Goal: Check status: Check status

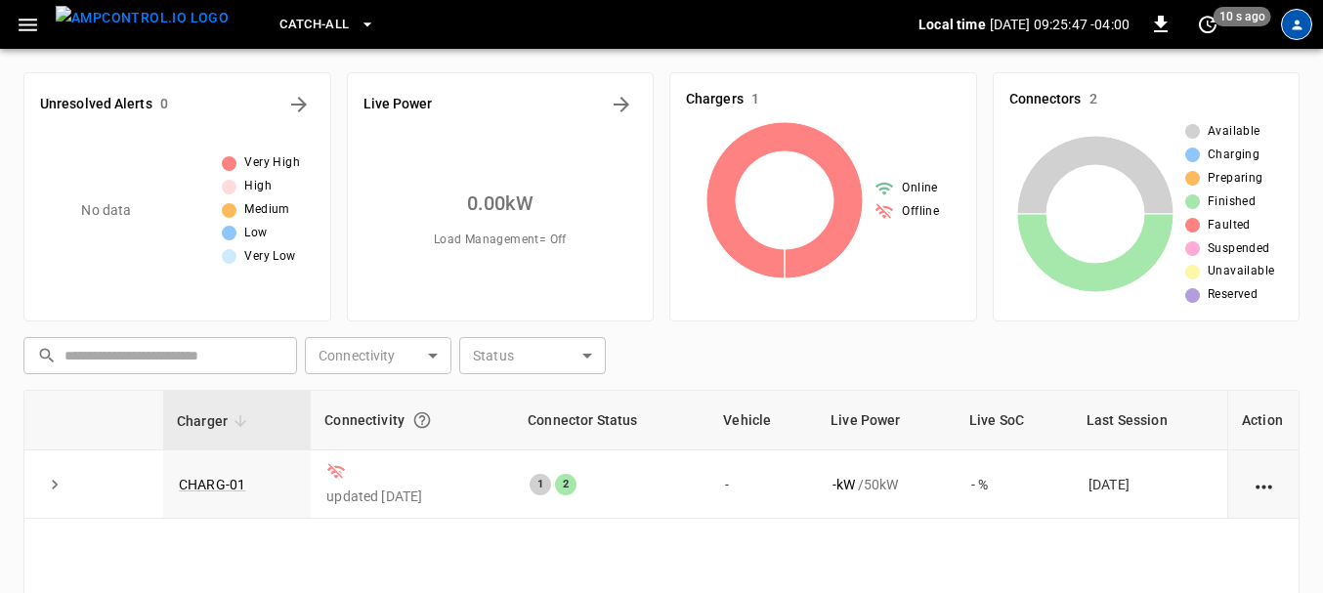
click at [1307, 28] on div "profile-icon" at bounding box center [1296, 24] width 31 height 31
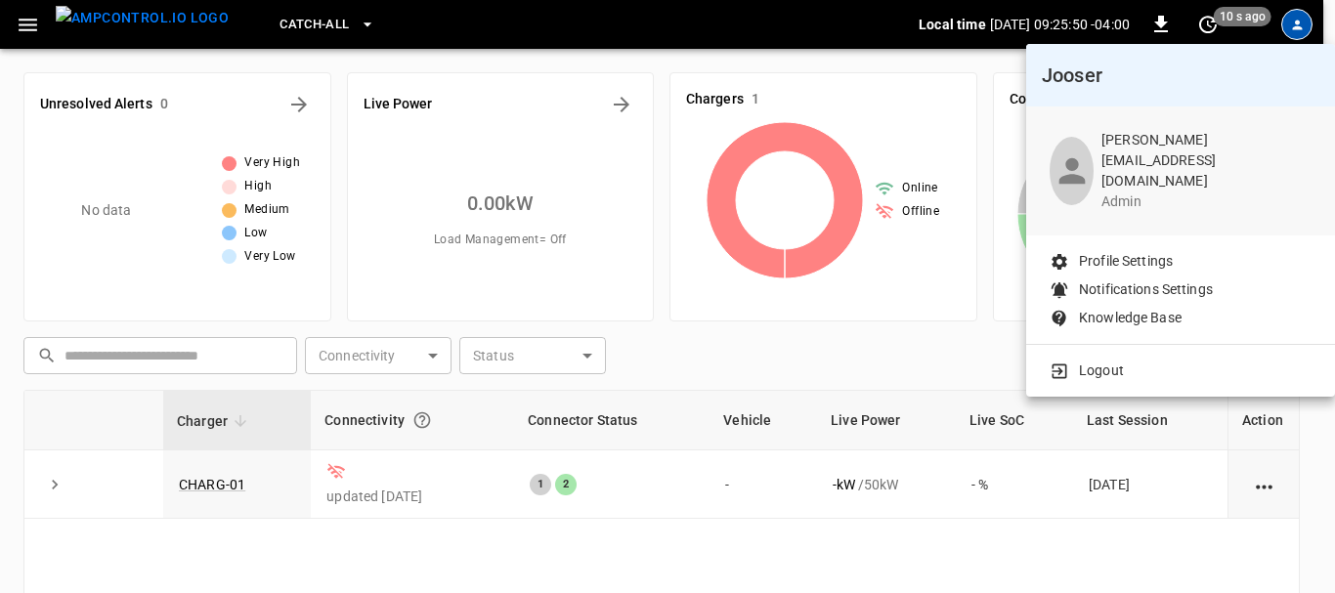
click at [18, 20] on div at bounding box center [667, 296] width 1335 height 593
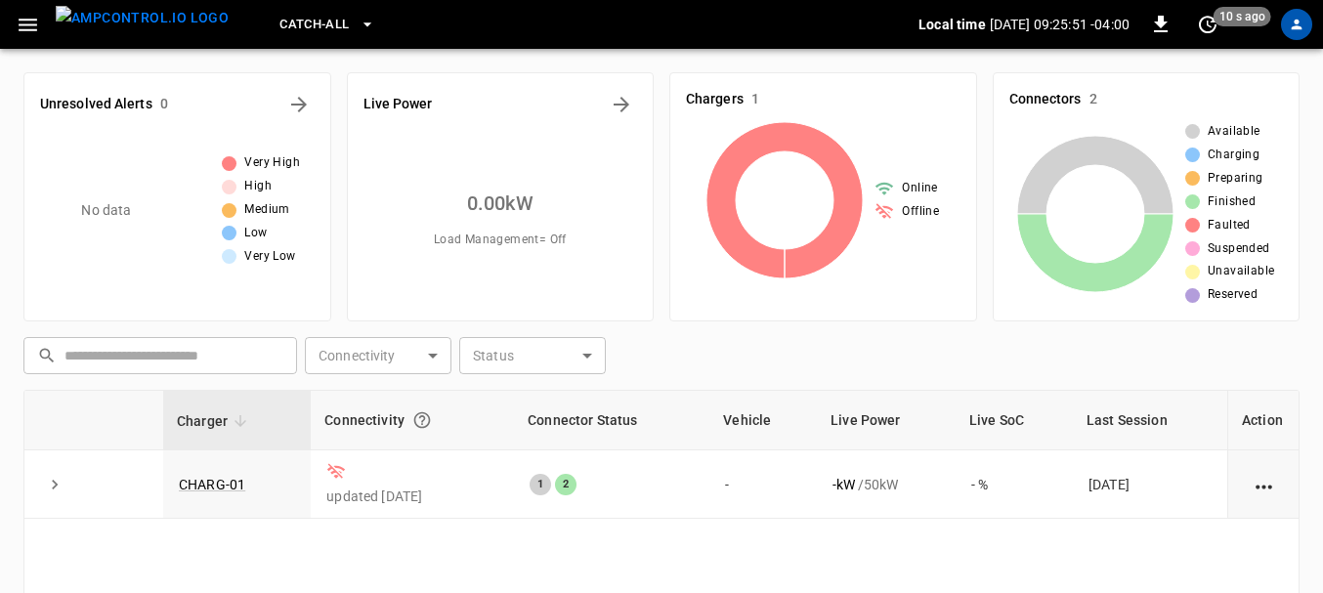
click at [26, 20] on icon "button" at bounding box center [28, 25] width 19 height 13
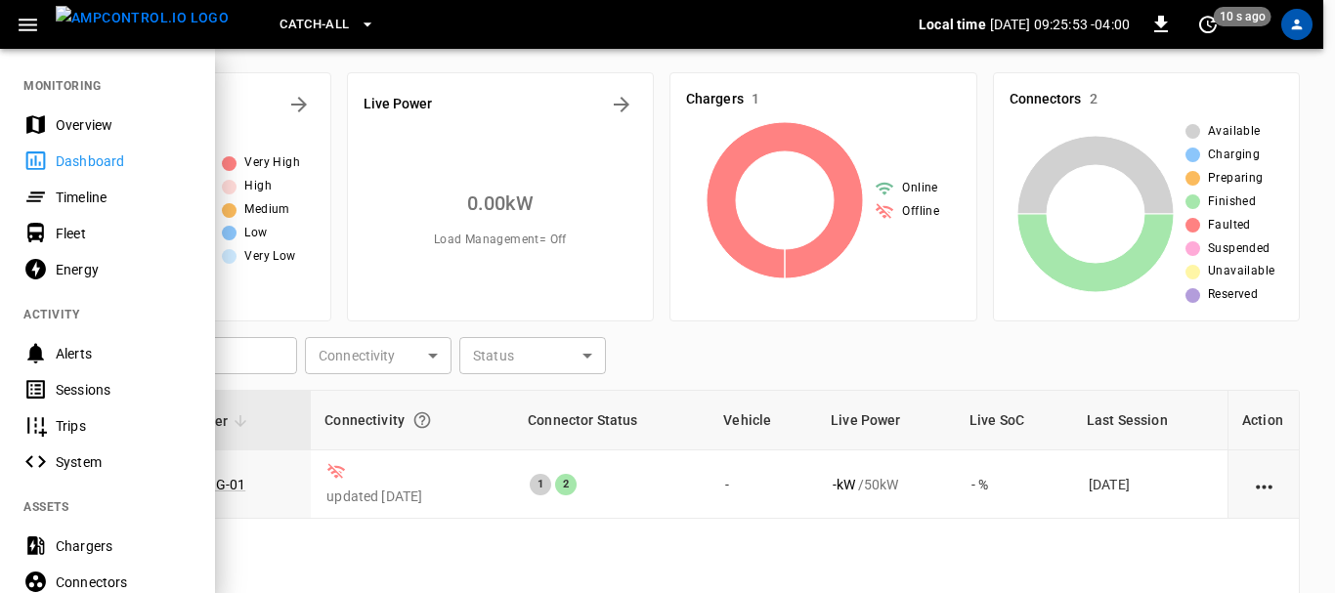
click at [584, 32] on div "Catch-all" at bounding box center [581, 25] width 674 height 46
click at [649, 559] on div at bounding box center [667, 296] width 1335 height 593
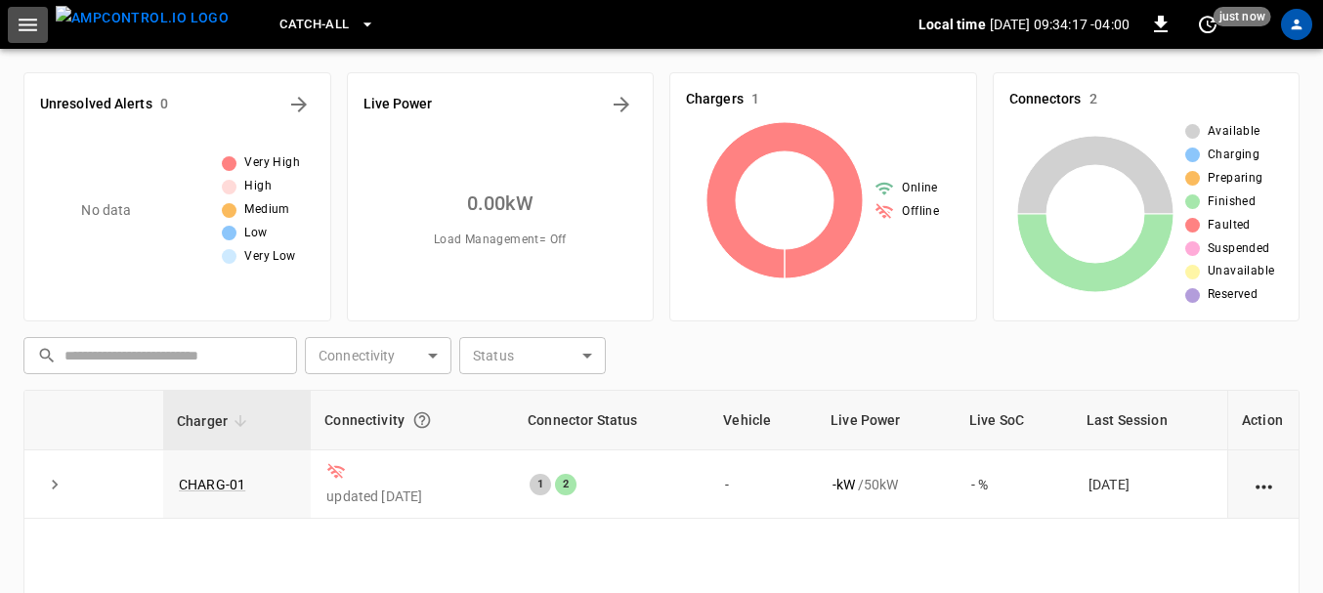
click at [24, 28] on icon "button" at bounding box center [28, 25] width 24 height 24
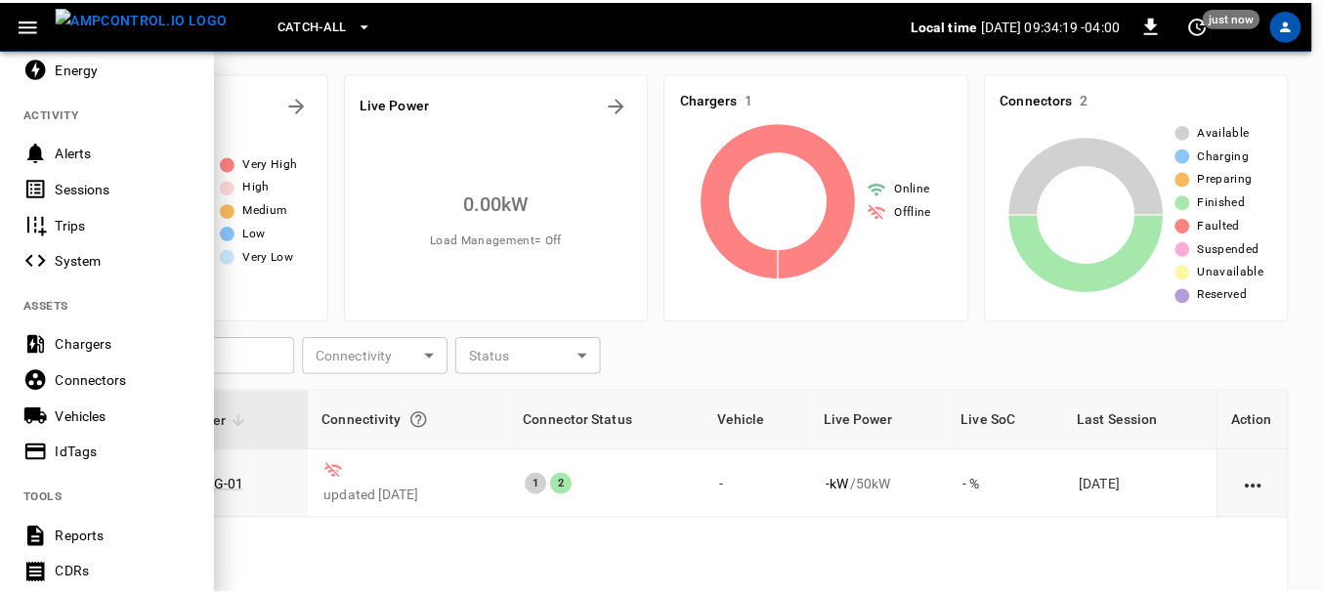
scroll to position [247, 0]
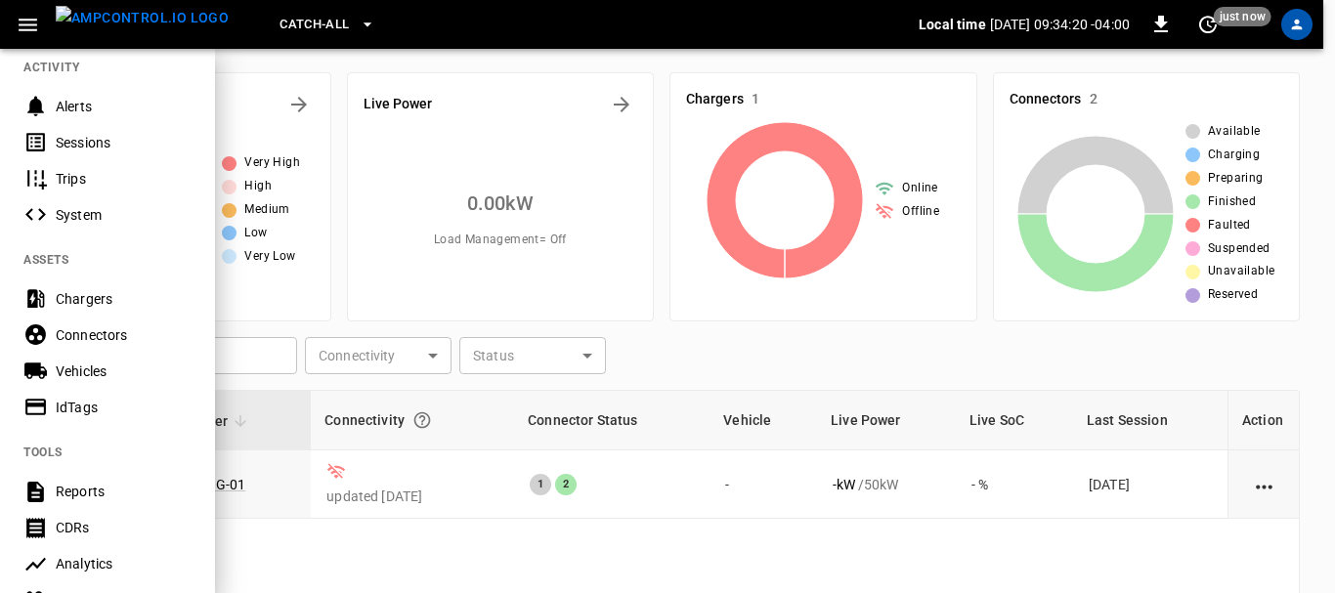
click at [92, 297] on div "Chargers" at bounding box center [124, 299] width 136 height 20
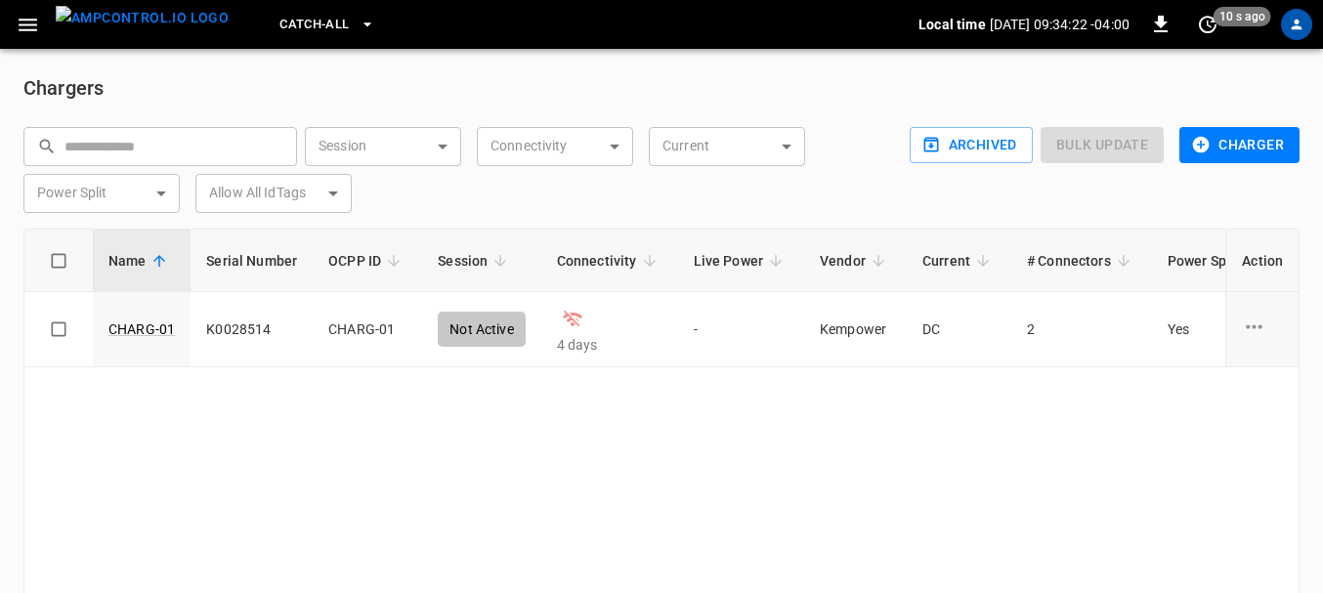
click at [669, 432] on div "Name Serial Number OCPP ID Session Connectivity Live Power Vendor Current # Con…" at bounding box center [661, 436] width 1276 height 415
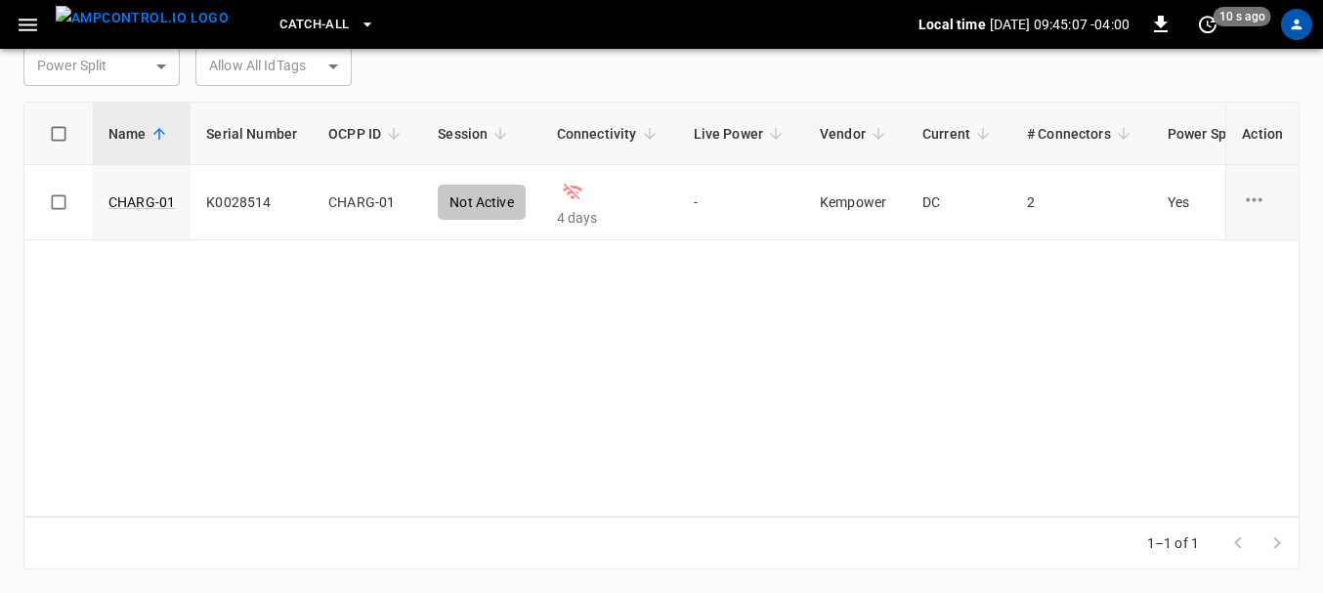
click at [373, 318] on div "Name Serial Number OCPP ID Session Connectivity Live Power Vendor Current # Con…" at bounding box center [661, 309] width 1276 height 415
click at [13, 22] on button "button" at bounding box center [28, 25] width 40 height 36
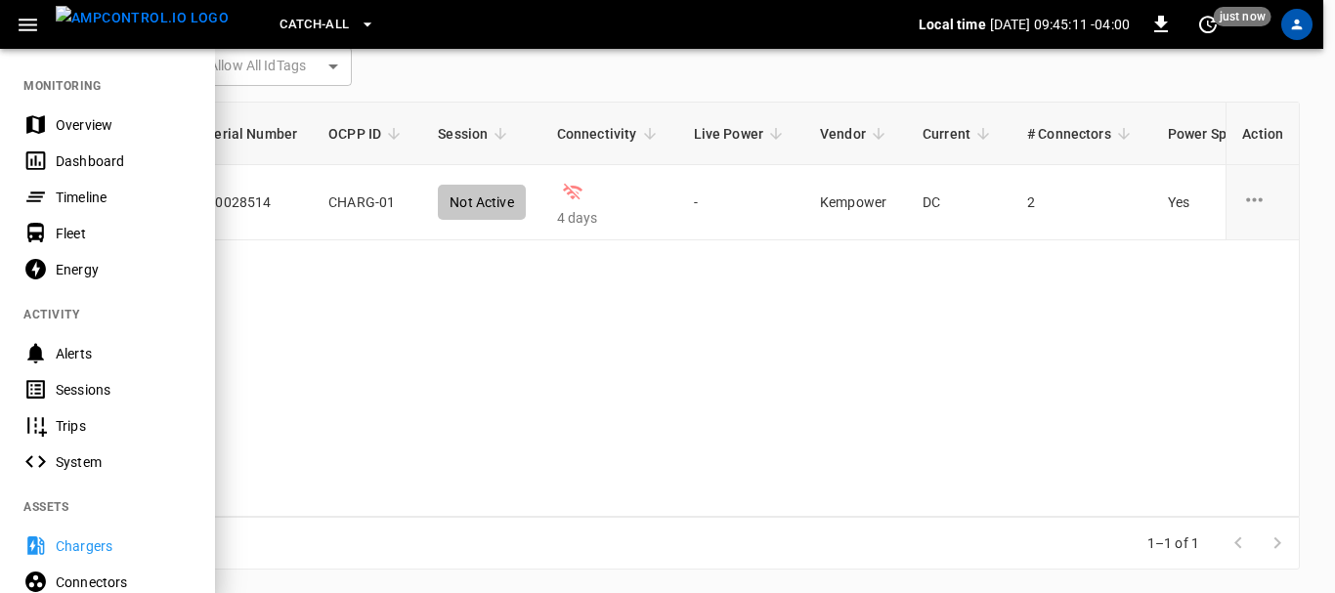
click at [92, 164] on div "Dashboard" at bounding box center [124, 161] width 136 height 20
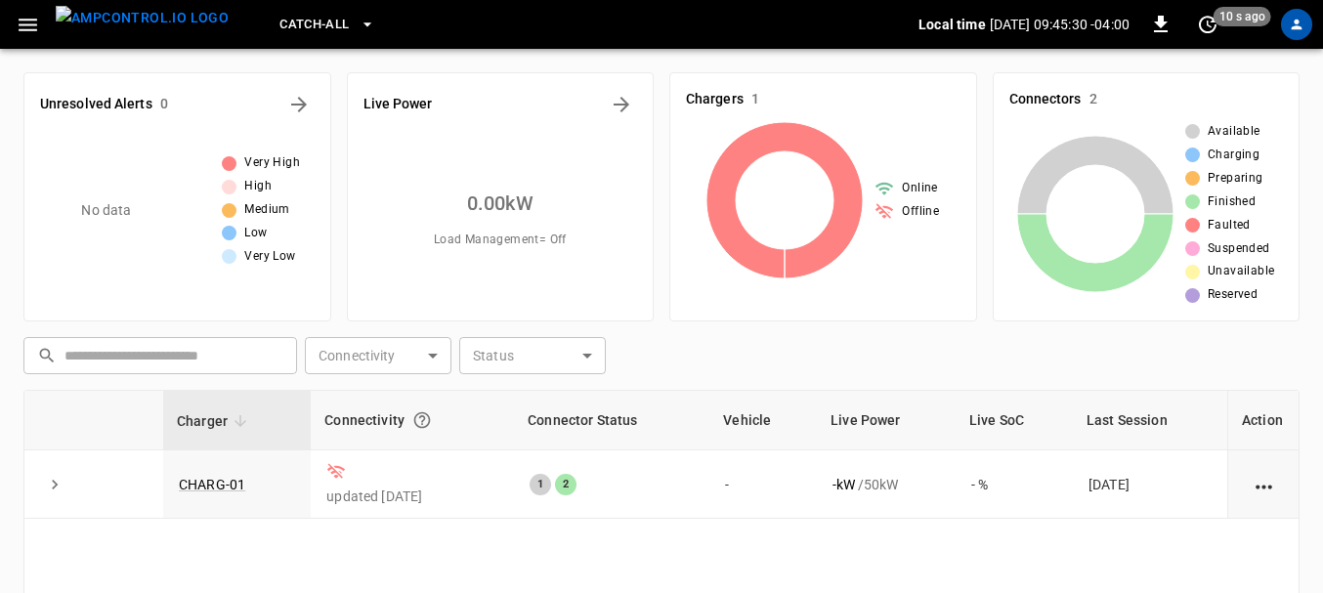
click at [400, 352] on body "Catch-all Local time [DATE] 09:45:30 -04:00 0 10 s ago Unresolved Alerts 0 No d…" at bounding box center [661, 440] width 1323 height 880
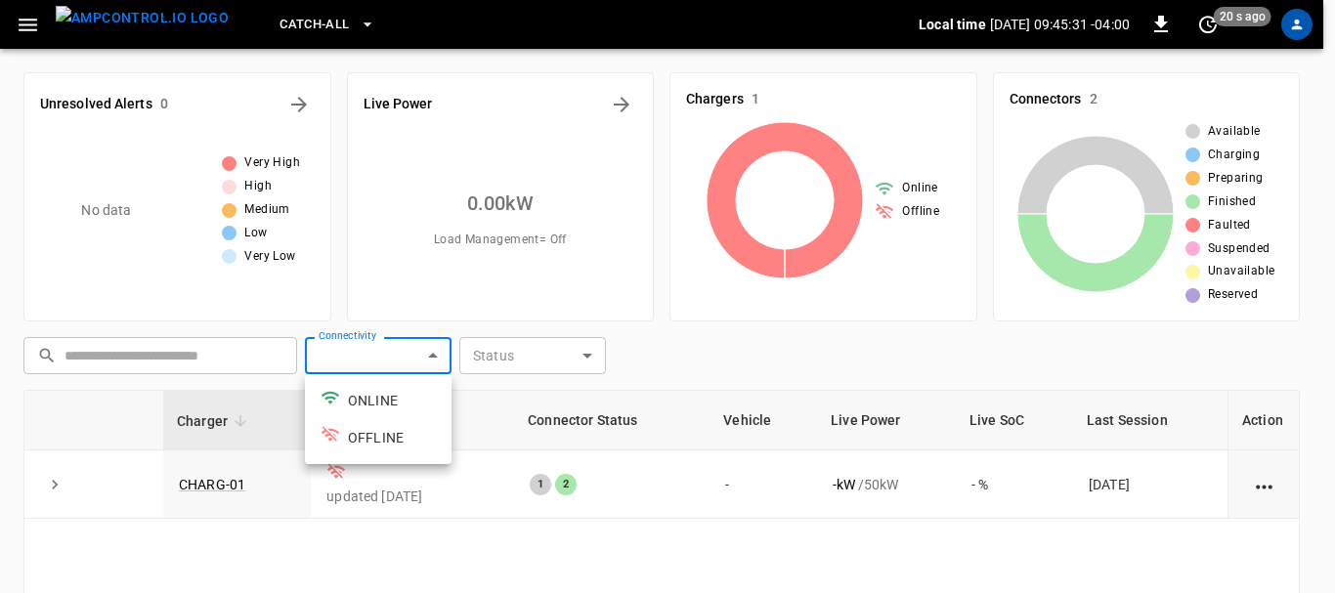
click at [400, 352] on div at bounding box center [667, 296] width 1335 height 593
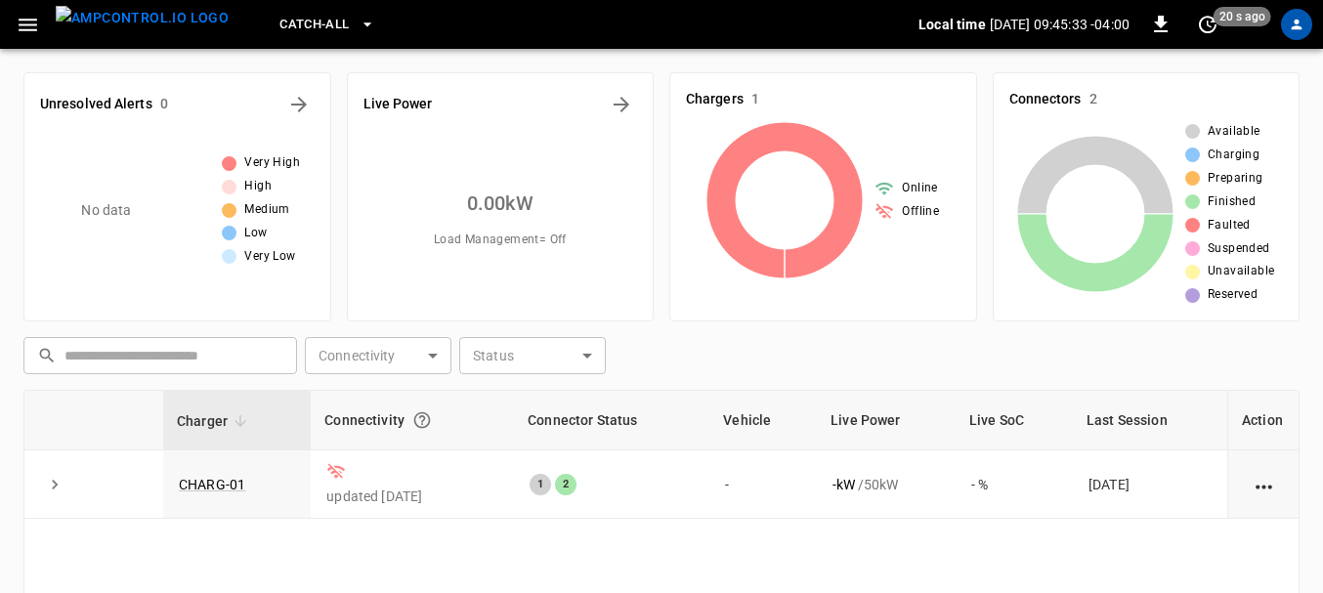
click at [735, 364] on div "​ ​ Connectivity ​ Connectivity Status ​ Status" at bounding box center [658, 351] width 1284 height 45
click at [11, 21] on button "button" at bounding box center [28, 25] width 40 height 36
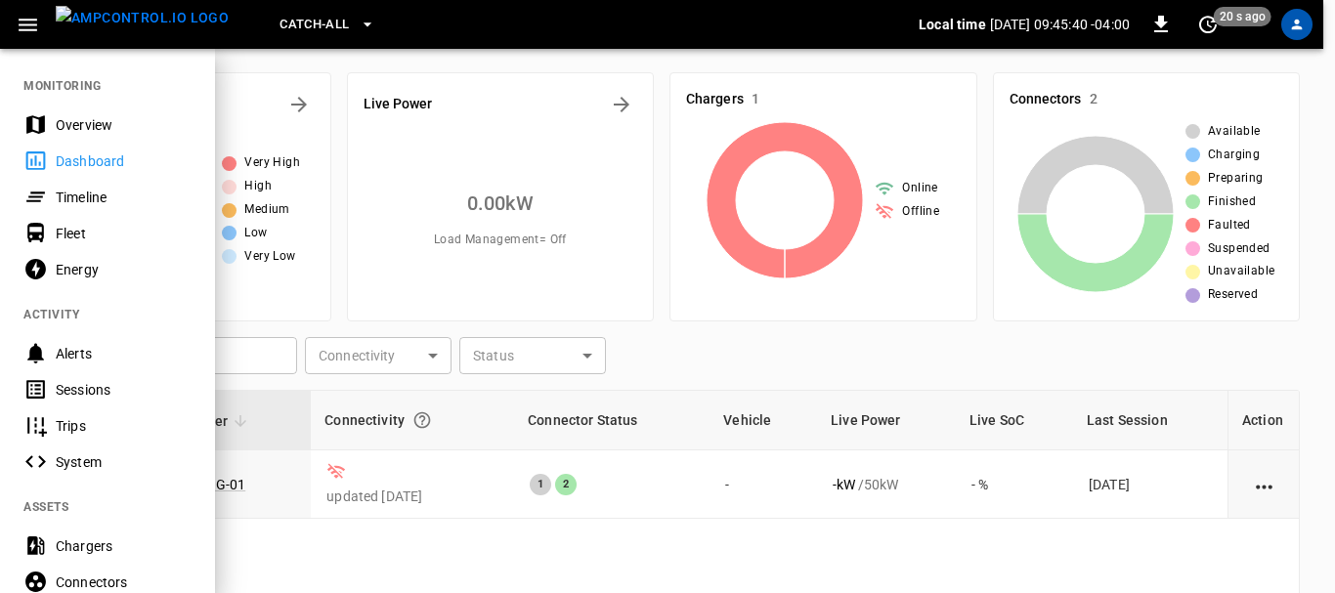
click at [663, 52] on div at bounding box center [667, 296] width 1335 height 593
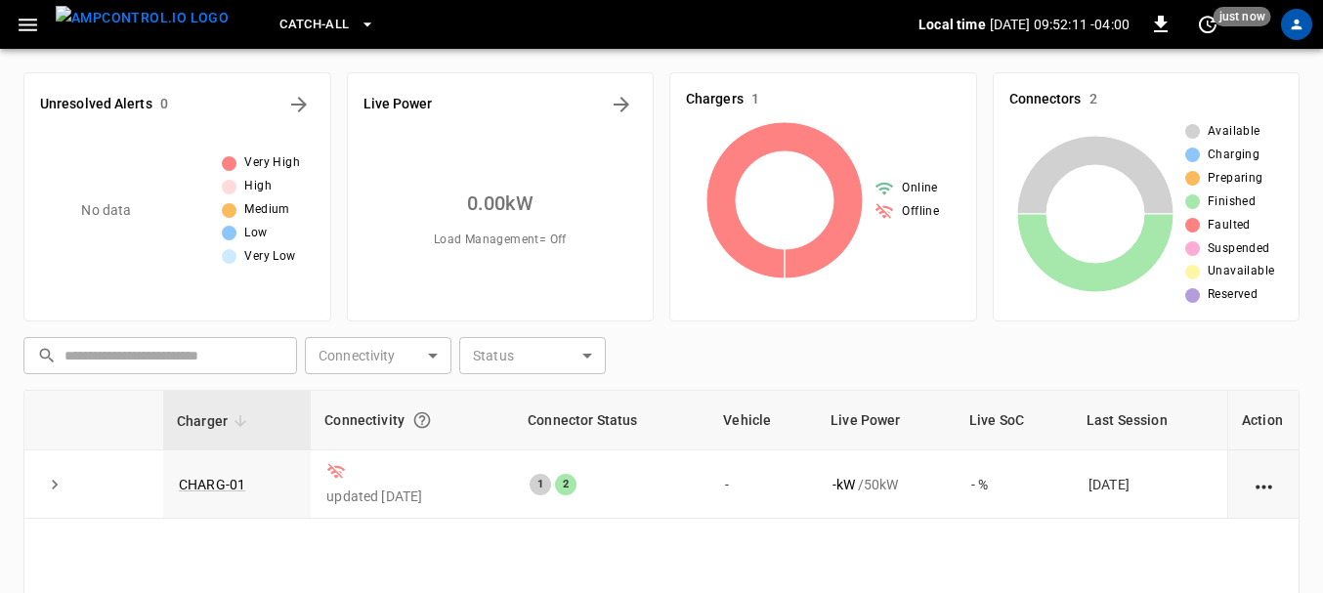
click at [858, 567] on div "Charger Connectivity Connector Status Vehicle Live Power Live SoC Last Session …" at bounding box center [661, 597] width 1276 height 415
click at [868, 552] on div "Charger Connectivity Connector Status Vehicle Live Power Live SoC Last Session …" at bounding box center [661, 597] width 1276 height 415
click at [27, 33] on icon "button" at bounding box center [28, 25] width 24 height 24
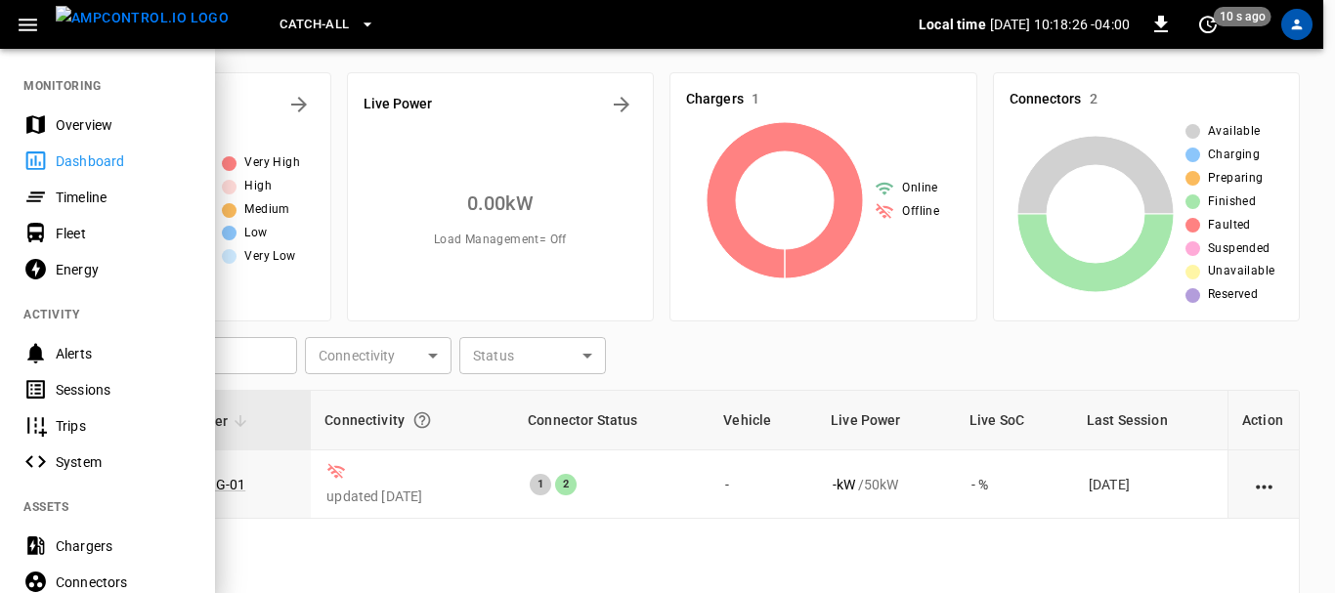
click at [775, 306] on div at bounding box center [667, 296] width 1335 height 593
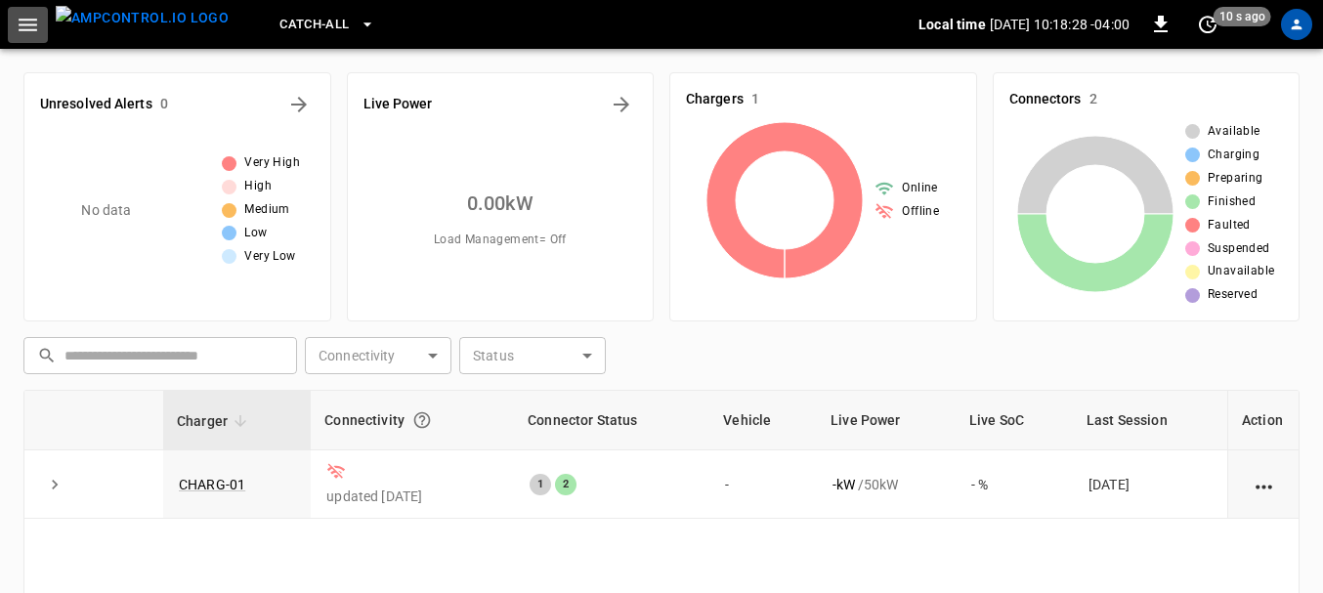
click at [15, 21] on button "button" at bounding box center [28, 25] width 40 height 36
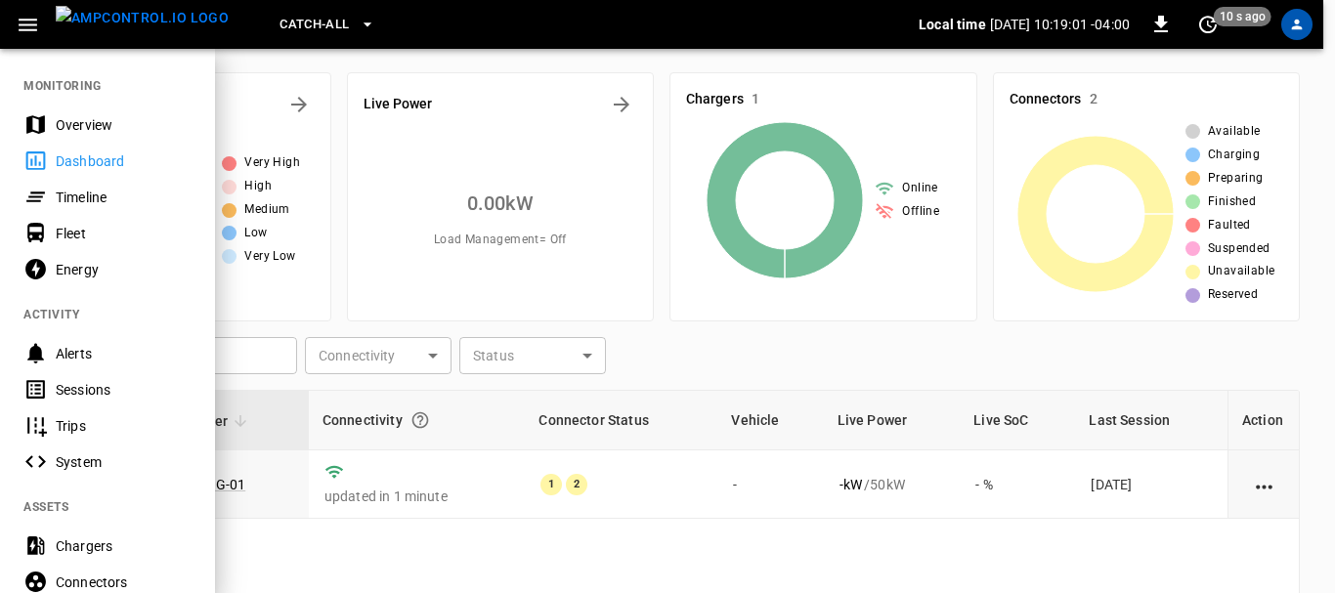
click at [493, 64] on div at bounding box center [667, 296] width 1335 height 593
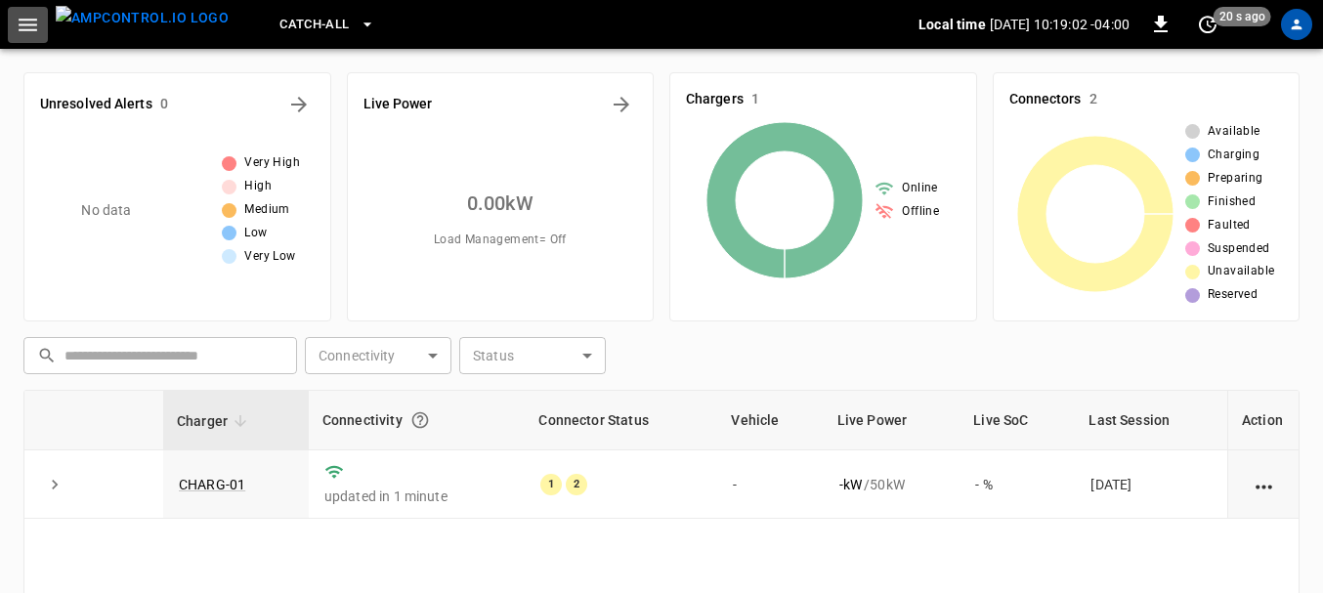
click at [22, 17] on icon "button" at bounding box center [28, 25] width 24 height 24
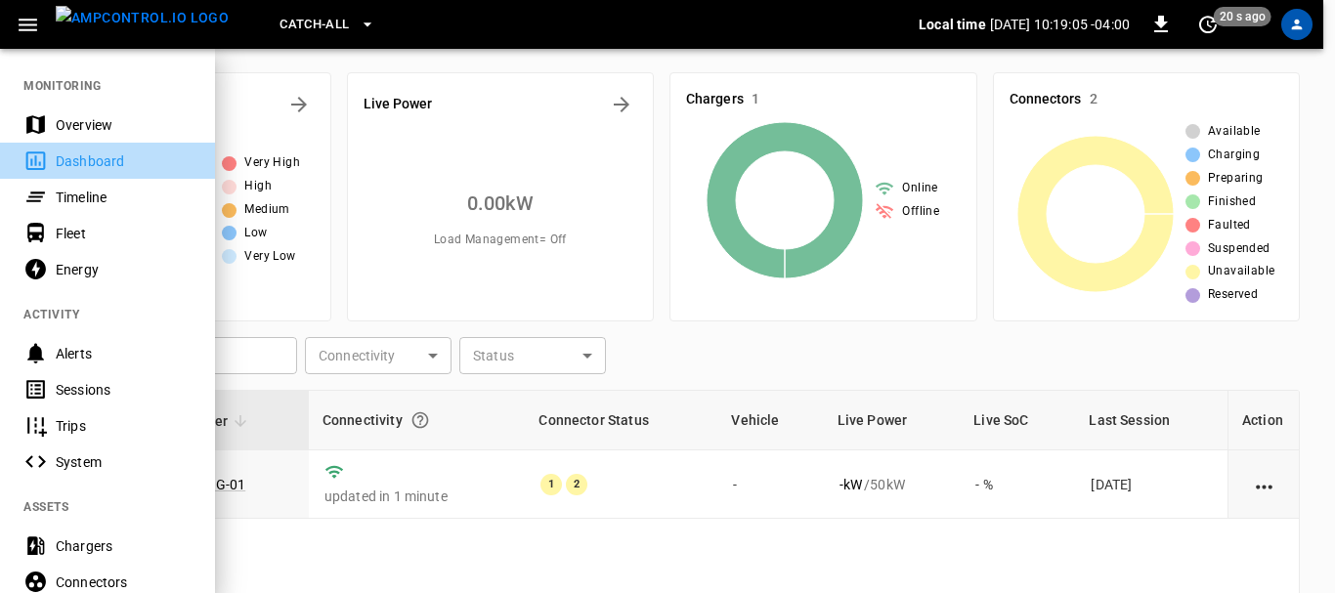
click at [93, 152] on div "Dashboard" at bounding box center [124, 161] width 136 height 20
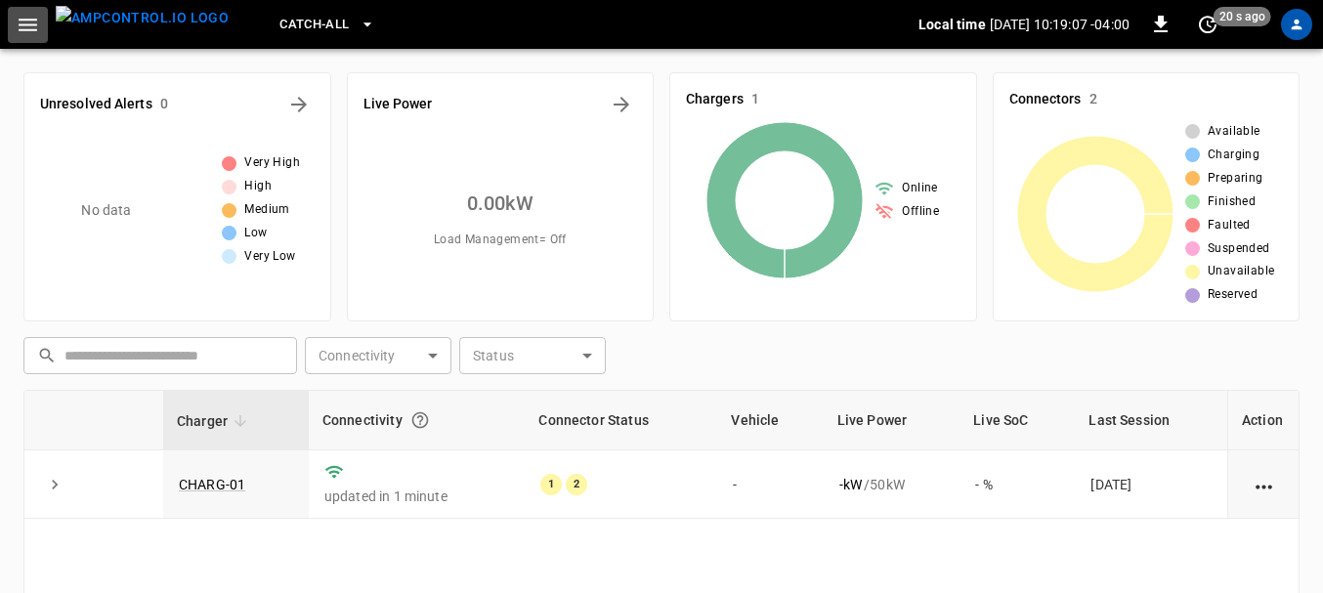
click at [19, 17] on icon "button" at bounding box center [28, 25] width 24 height 24
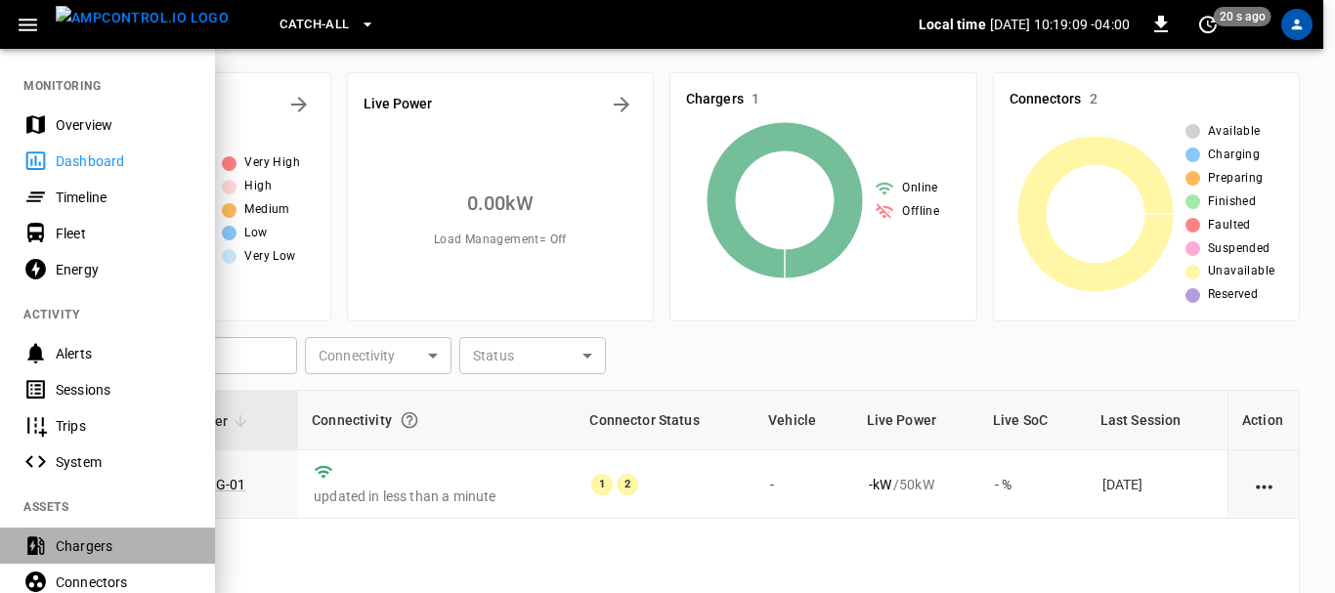
click at [95, 548] on div "Chargers" at bounding box center [124, 546] width 136 height 20
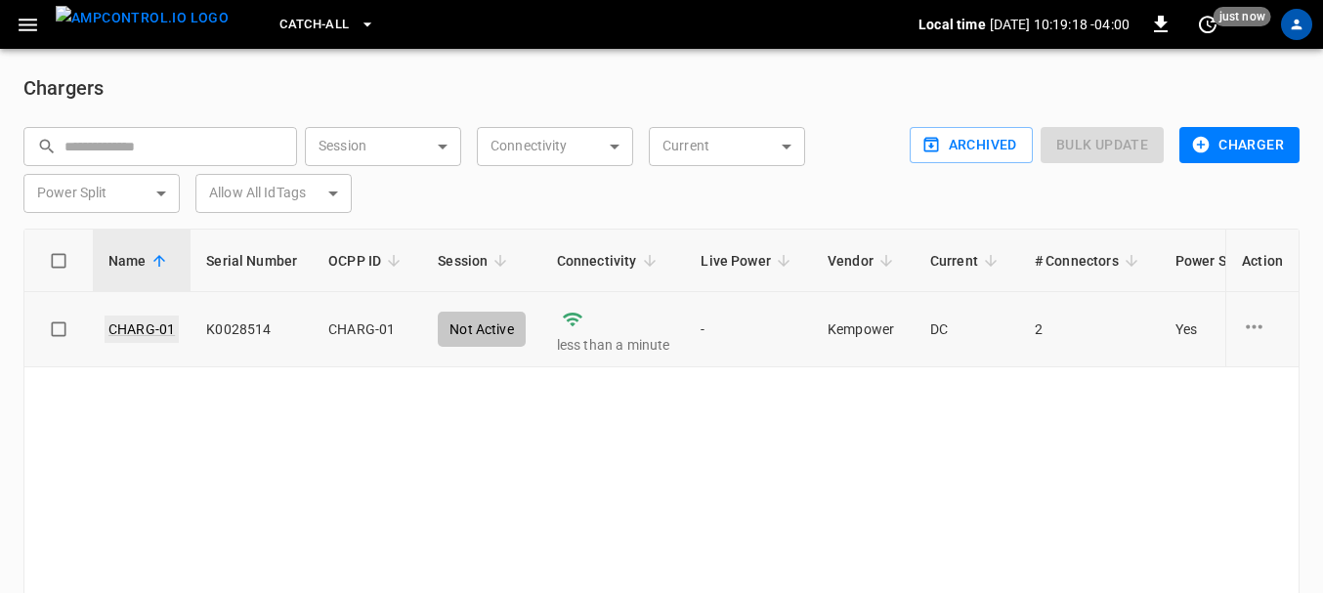
click at [154, 330] on link "CHARG-01" at bounding box center [142, 329] width 74 height 27
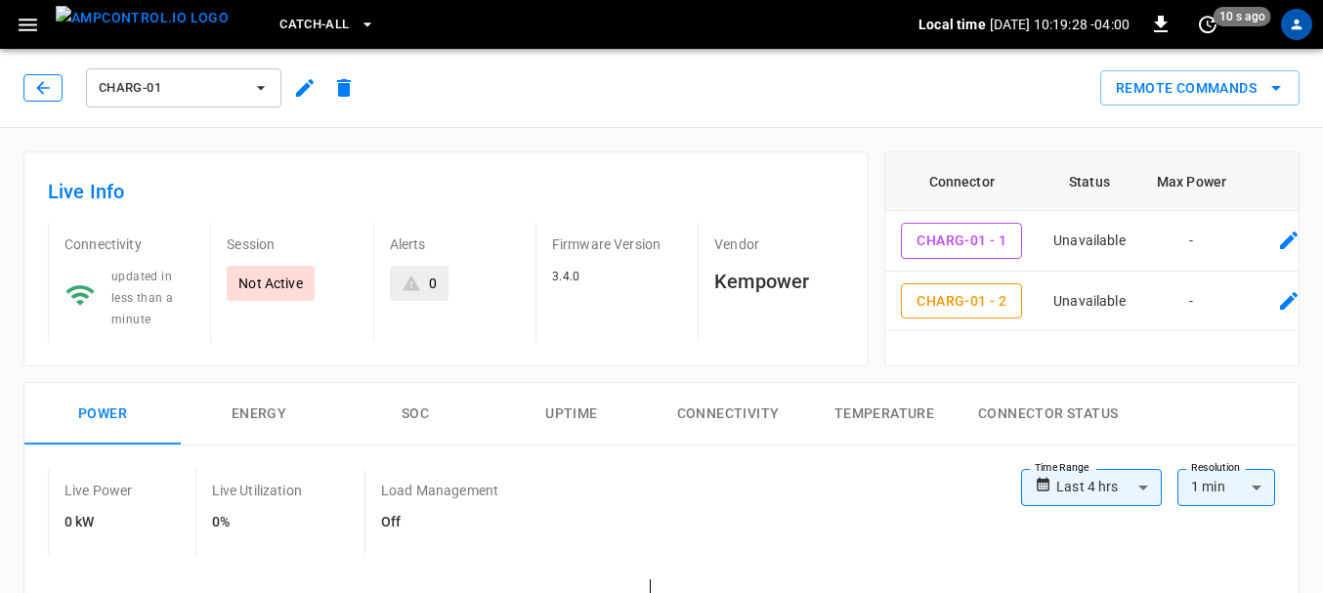
click at [52, 91] on icon "button" at bounding box center [43, 88] width 20 height 20
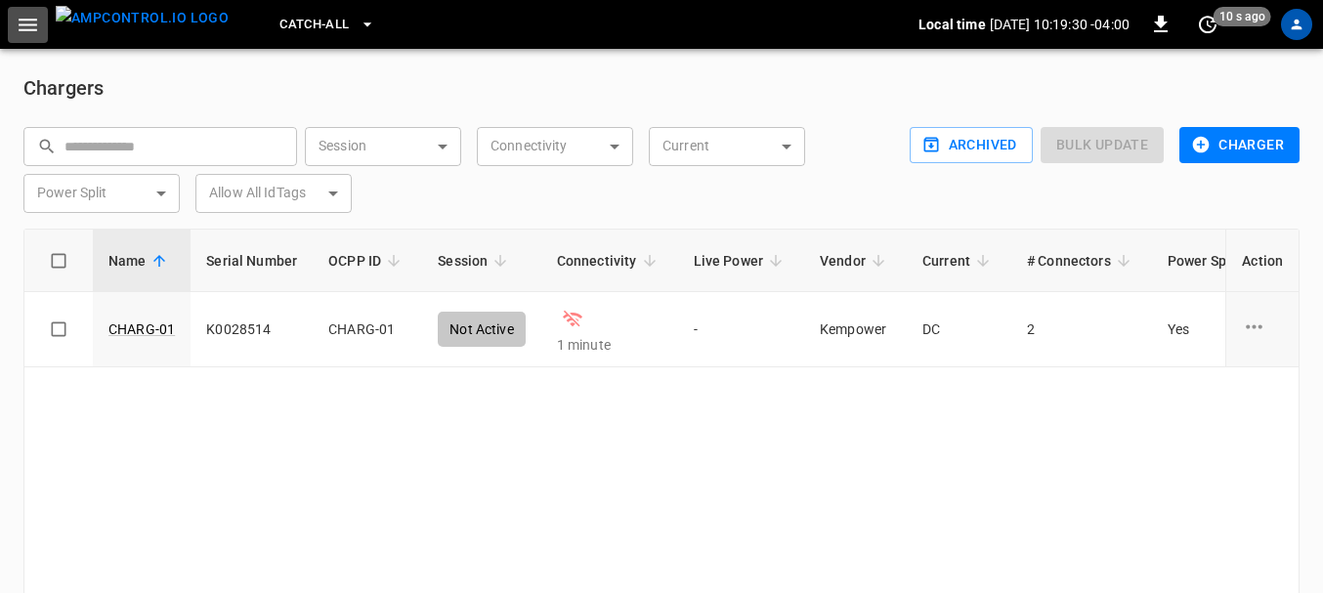
click at [40, 22] on button "button" at bounding box center [28, 25] width 40 height 36
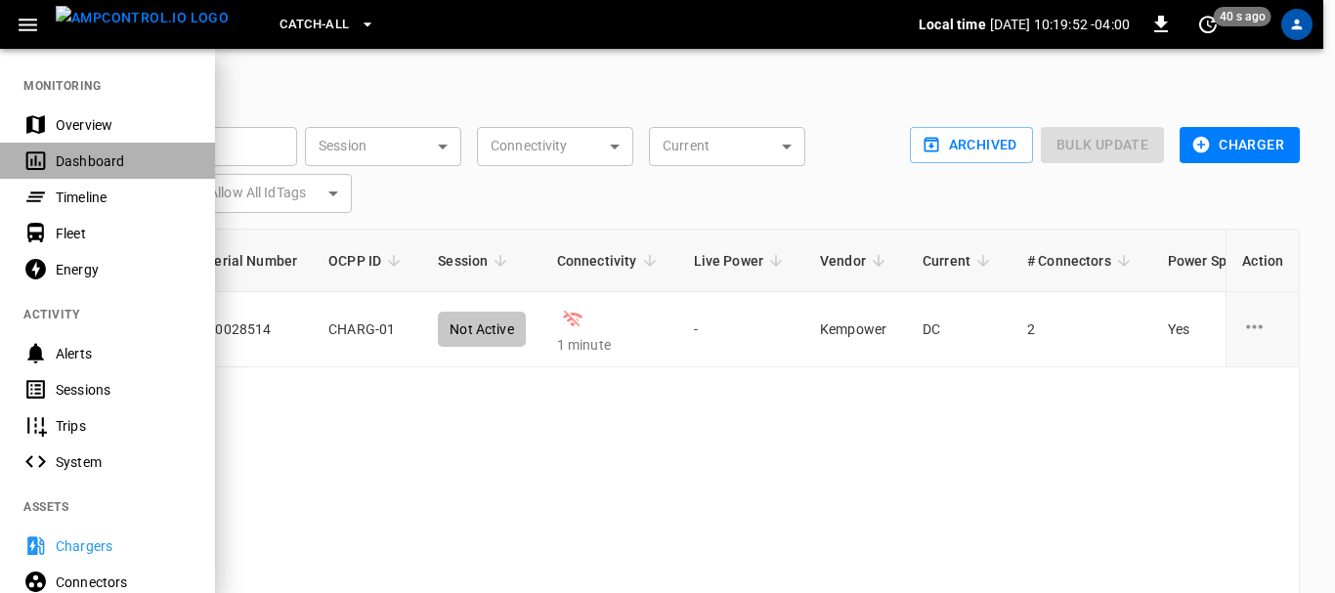
click at [93, 163] on div "Dashboard" at bounding box center [124, 161] width 136 height 20
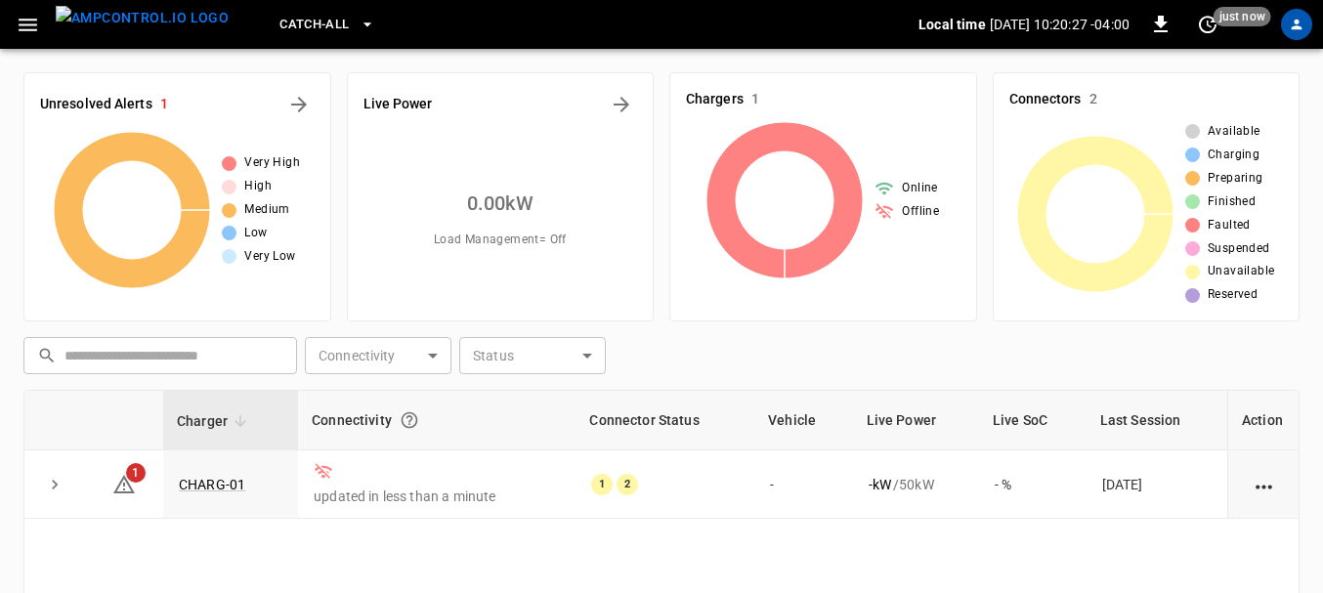
click at [758, 346] on div "​ ​ Connectivity ​ Connectivity Status ​ Status" at bounding box center [658, 351] width 1284 height 45
click at [16, 21] on icon "button" at bounding box center [28, 25] width 24 height 24
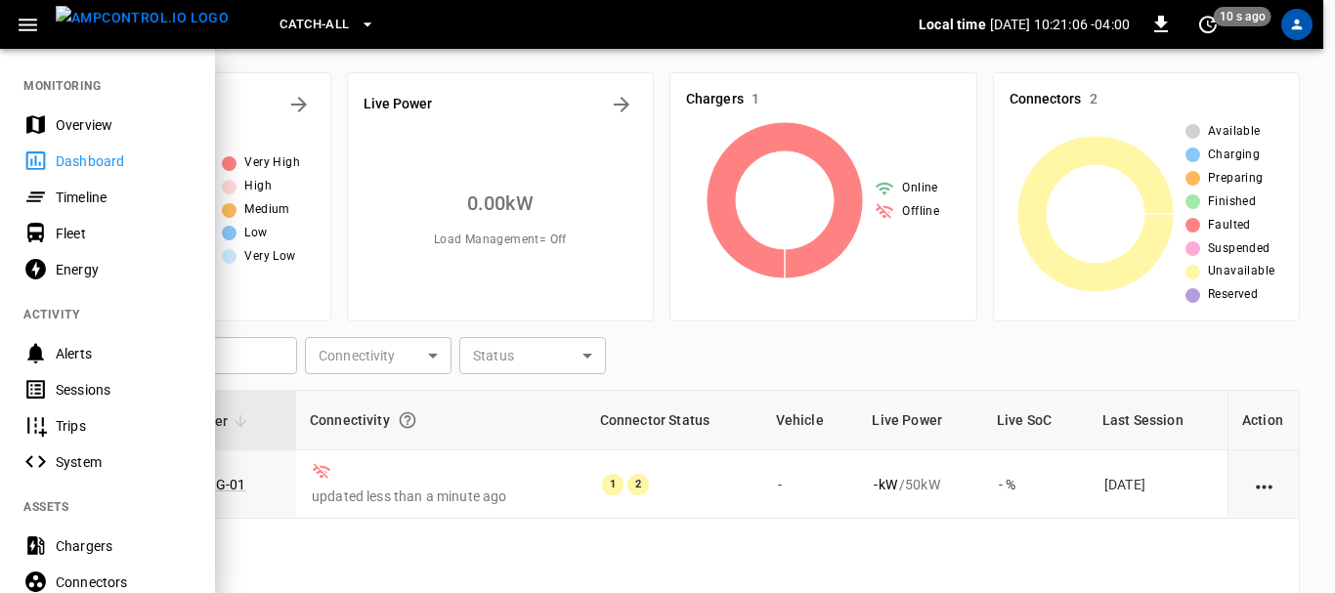
click at [686, 52] on div at bounding box center [667, 296] width 1335 height 593
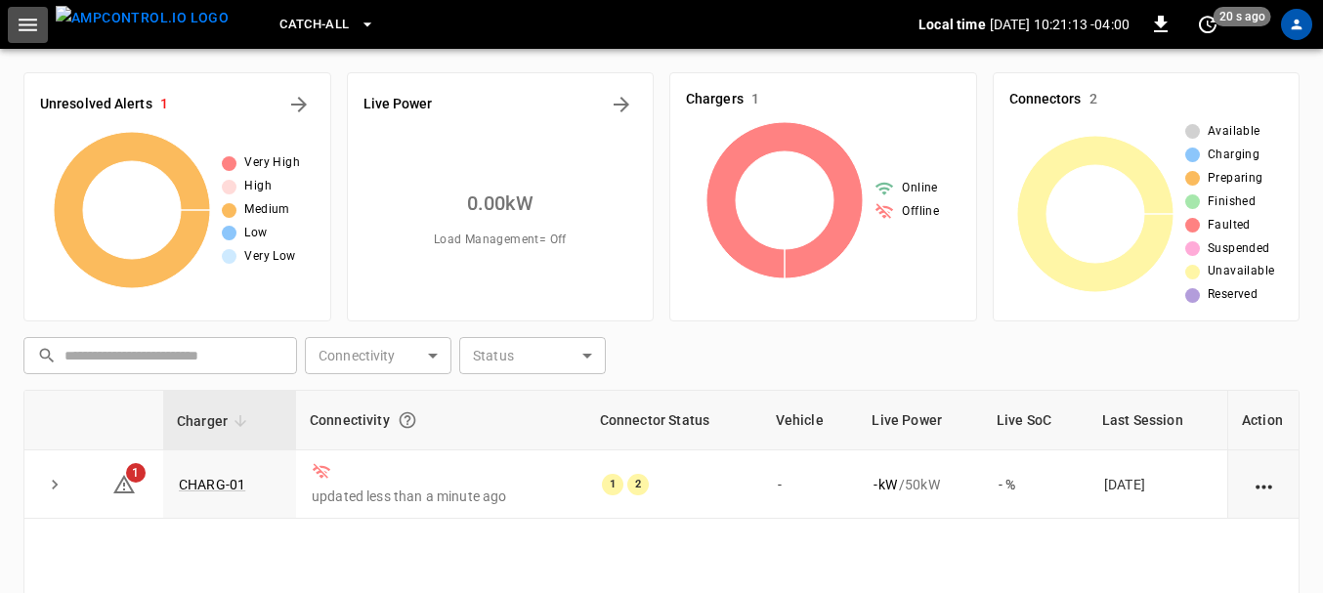
click at [39, 21] on icon "button" at bounding box center [28, 25] width 24 height 24
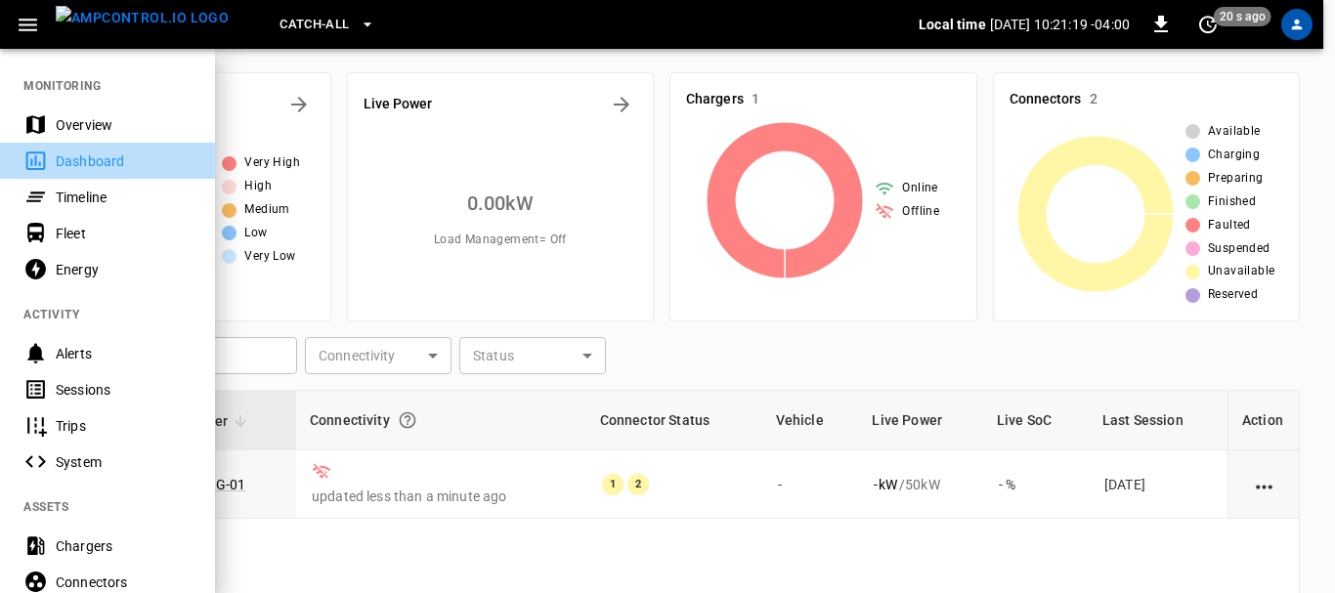
click at [67, 152] on div "Dashboard" at bounding box center [124, 161] width 136 height 20
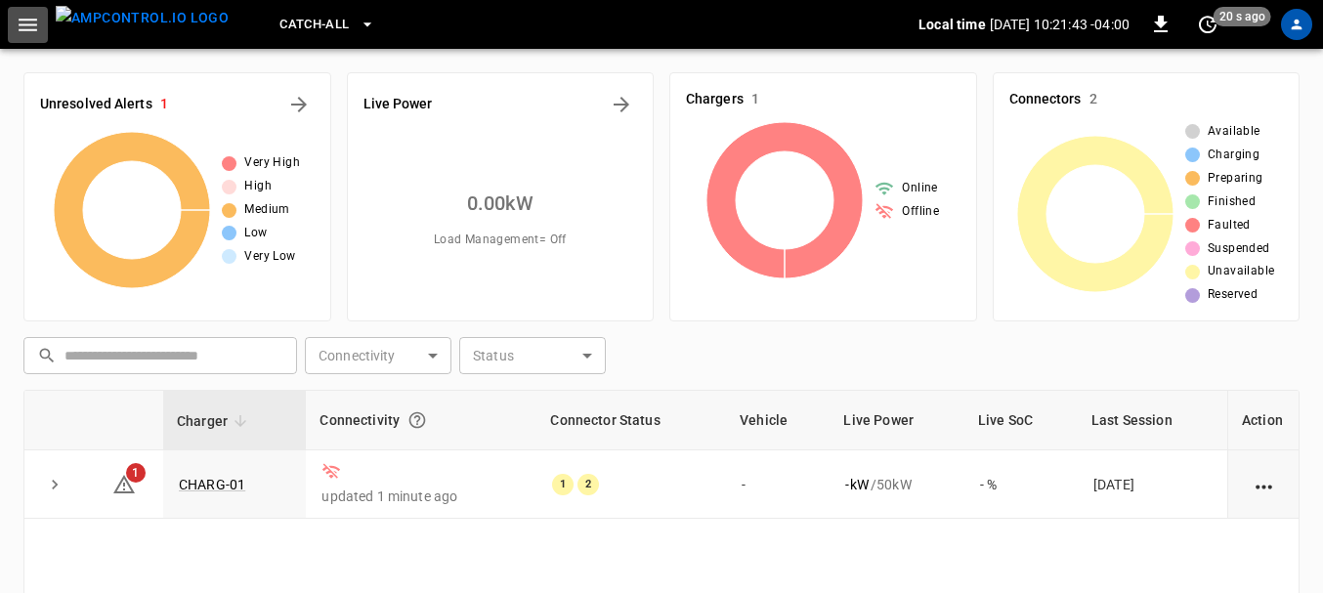
click at [26, 25] on icon "button" at bounding box center [28, 25] width 19 height 13
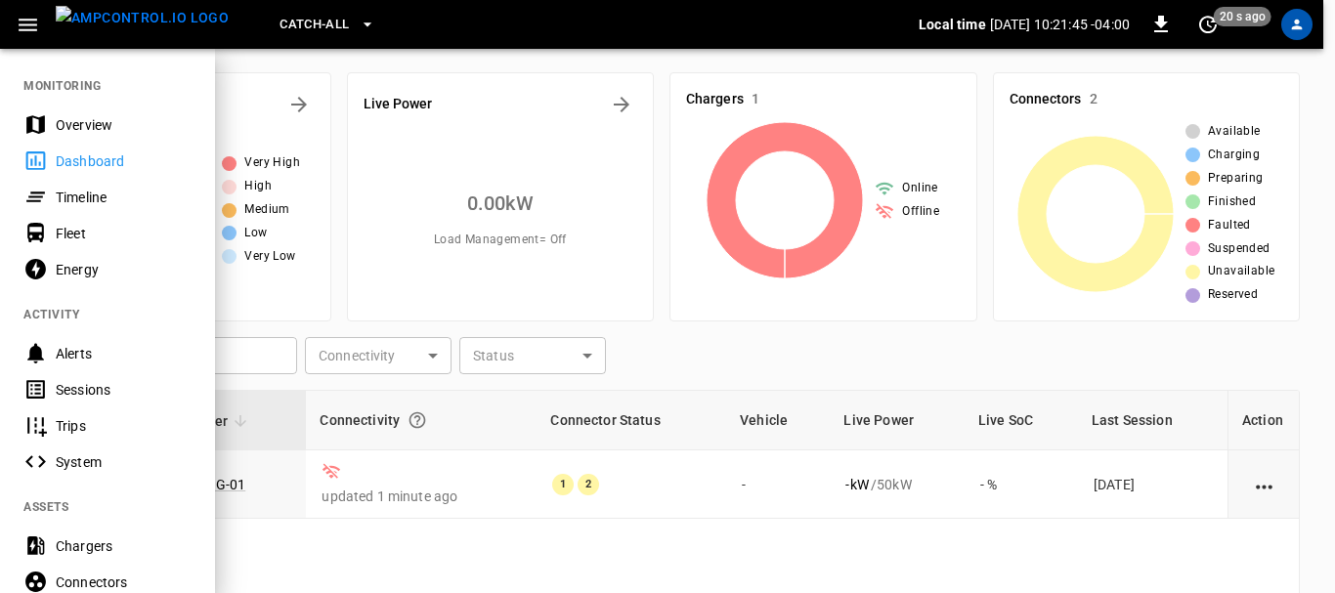
click at [26, 25] on icon "button" at bounding box center [28, 25] width 19 height 13
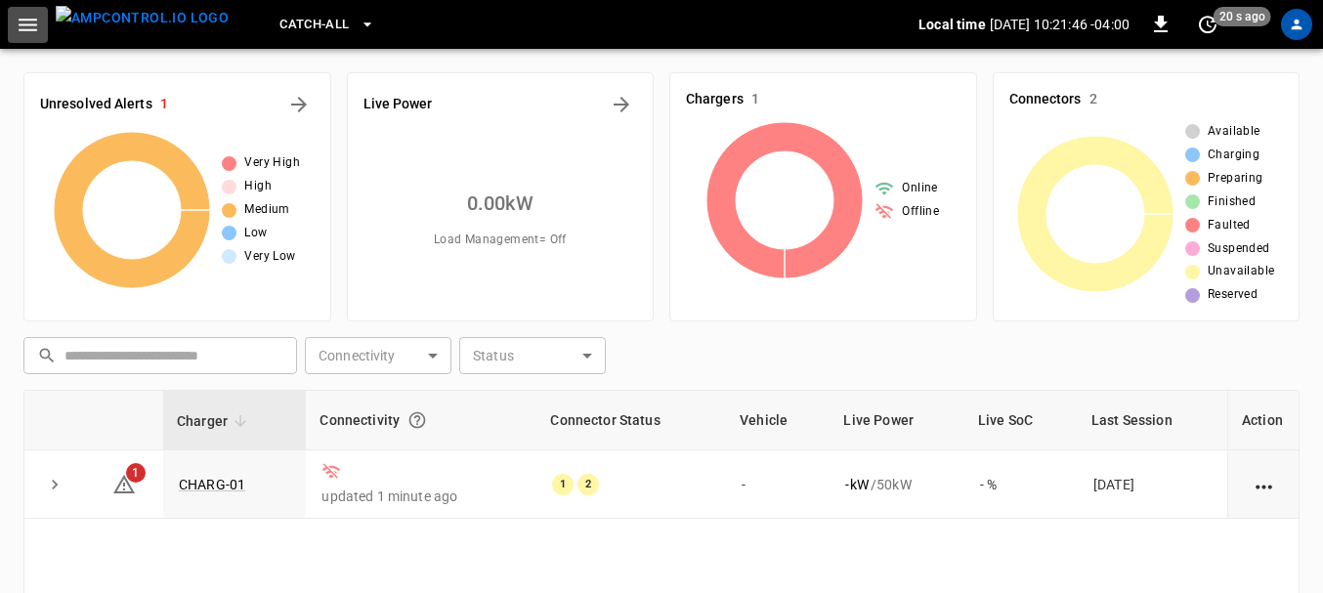
click at [26, 25] on icon "button" at bounding box center [28, 25] width 19 height 13
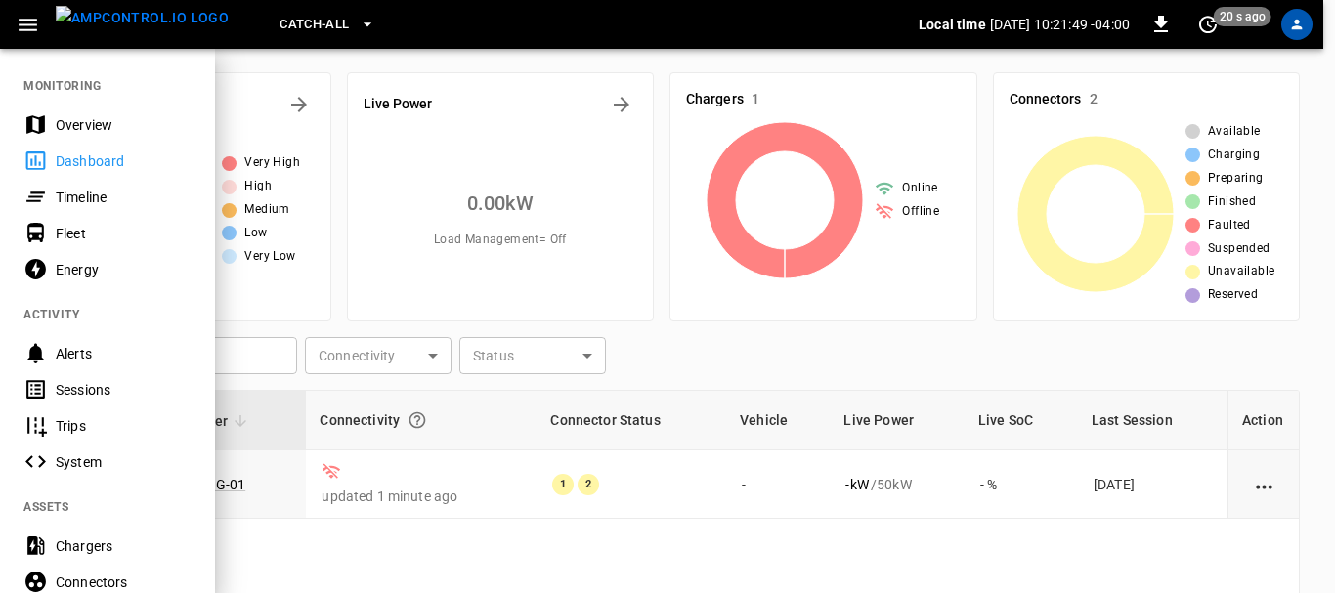
click at [678, 349] on div at bounding box center [667, 296] width 1335 height 593
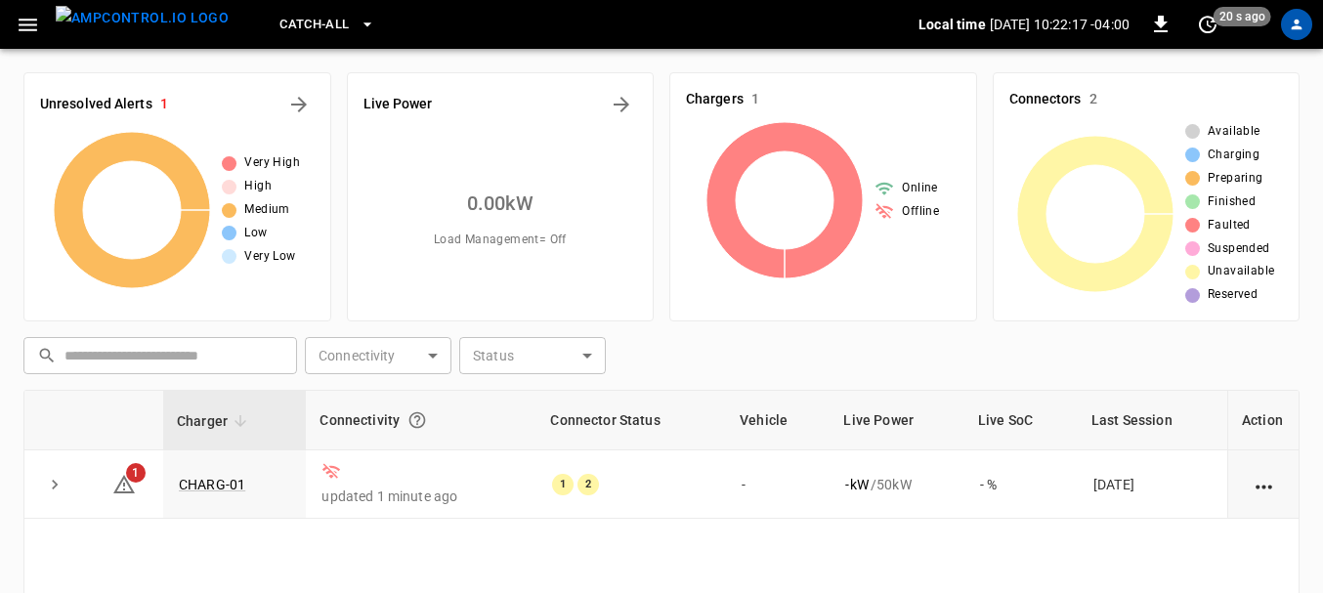
click at [604, 53] on div "Unresolved Alerts 1 Very High High Medium Low Very Low Live Power 0.00 kW Load …" at bounding box center [661, 465] width 1323 height 832
click at [726, 374] on div "​ ​ Connectivity ​ Connectivity Status ​ Status" at bounding box center [658, 351] width 1284 height 45
click at [26, 24] on icon "button" at bounding box center [28, 25] width 19 height 13
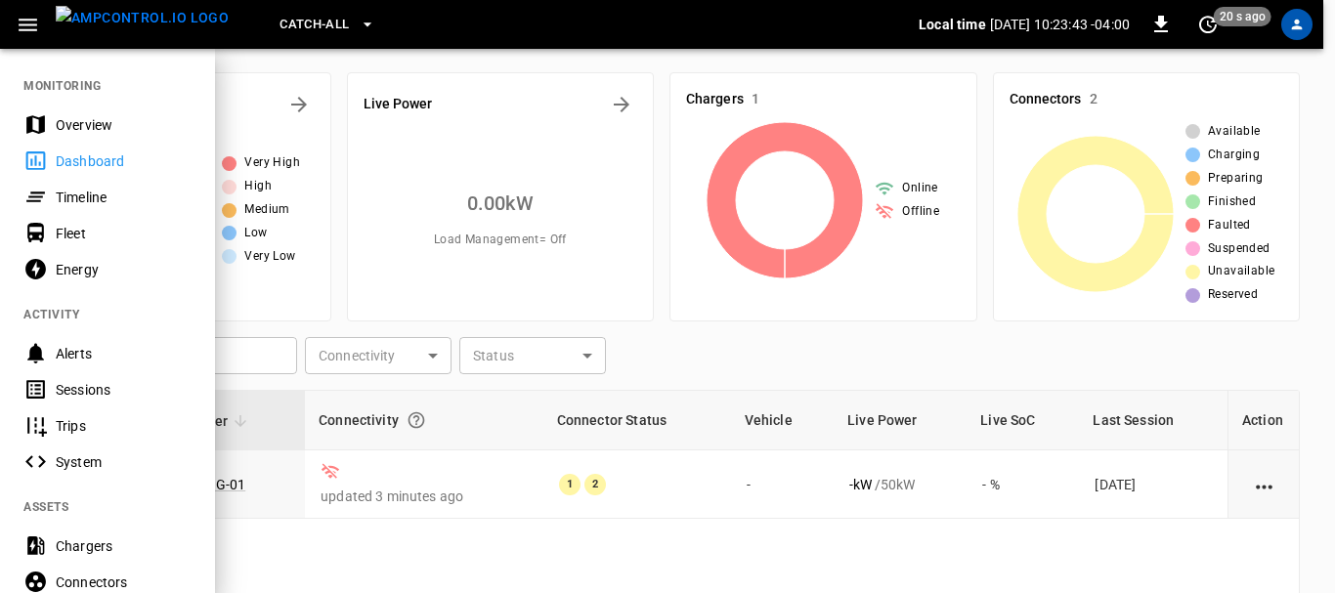
scroll to position [572, 0]
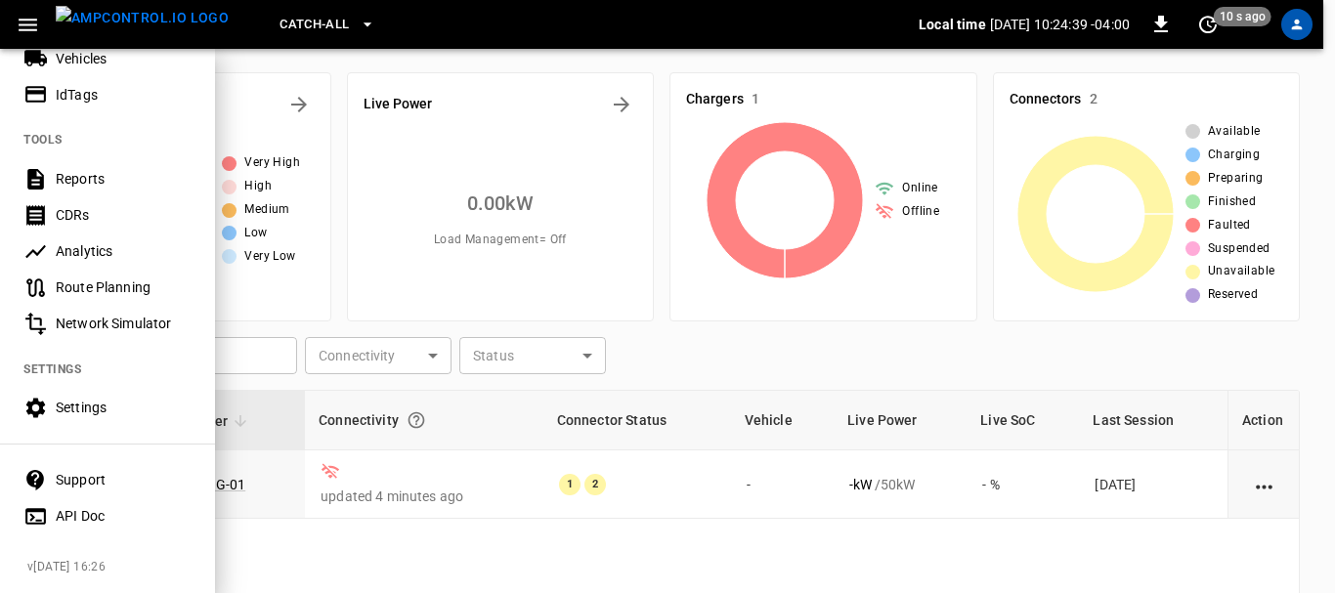
click at [781, 349] on div at bounding box center [667, 296] width 1335 height 593
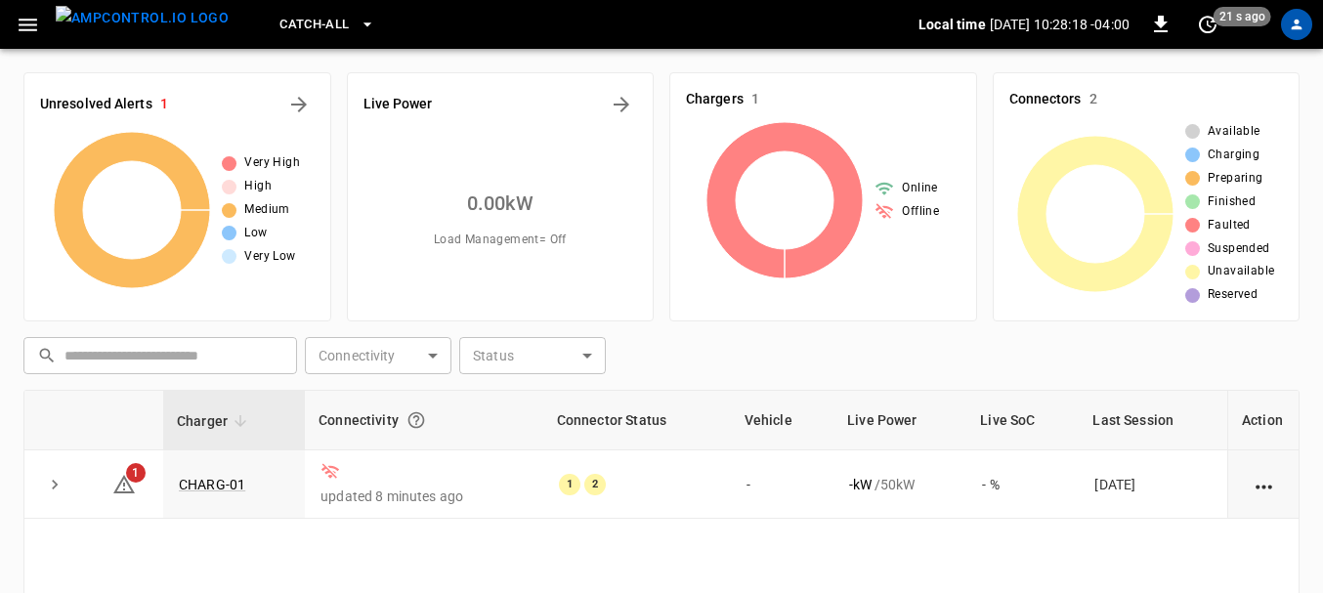
click at [31, 18] on icon "button" at bounding box center [28, 25] width 24 height 24
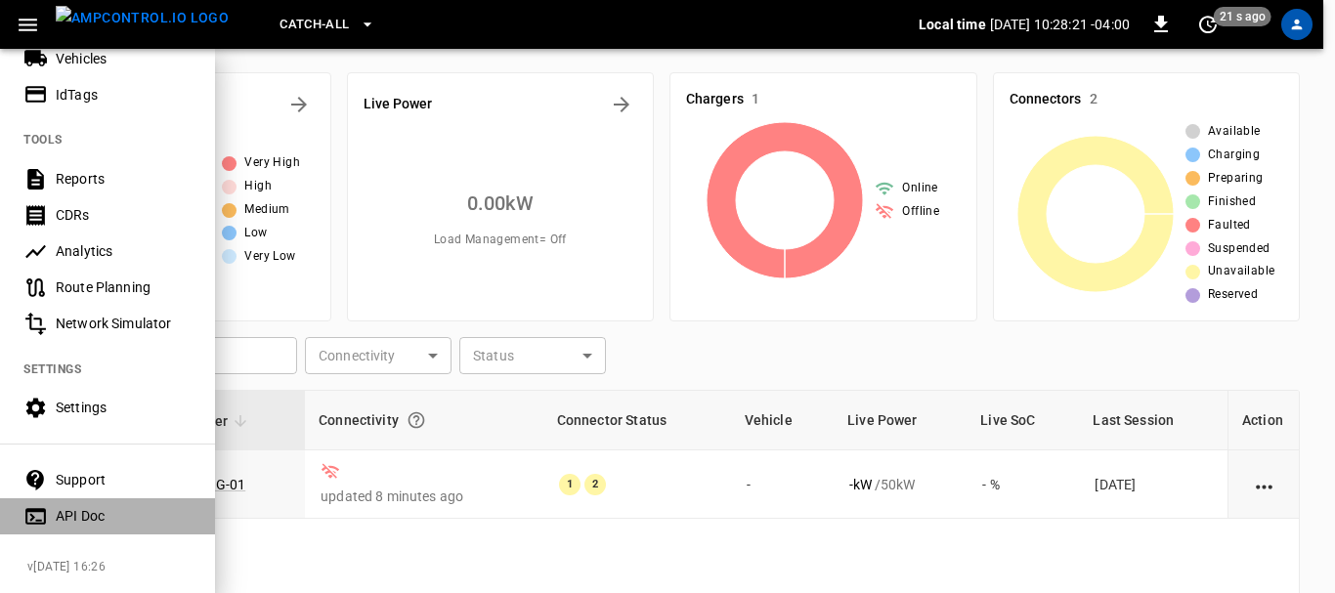
click at [82, 508] on div "API Doc" at bounding box center [124, 516] width 136 height 20
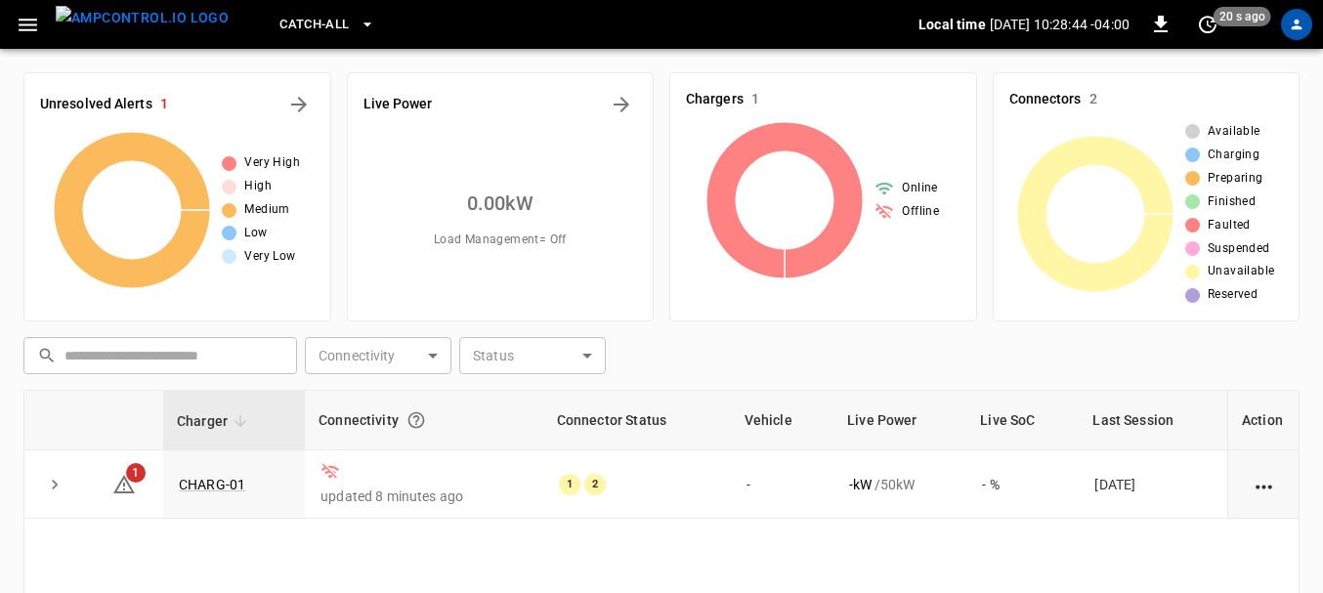
click at [733, 355] on div "​ ​ Connectivity ​ Connectivity Status ​ Status" at bounding box center [658, 351] width 1284 height 45
click at [652, 569] on div "Charger Connectivity Connector Status Vehicle Live Power Live SoC Last Session …" at bounding box center [661, 597] width 1276 height 415
click at [294, 94] on icon "All Alerts" at bounding box center [298, 104] width 23 height 23
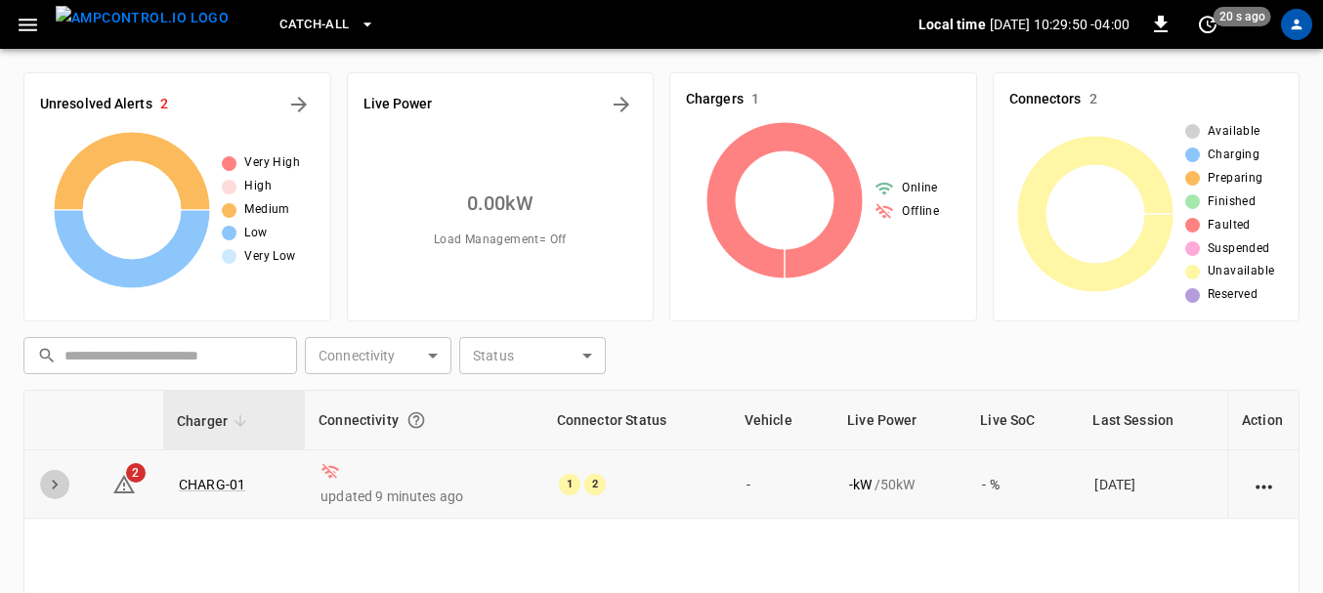
click at [53, 482] on icon "expand row" at bounding box center [55, 485] width 6 height 10
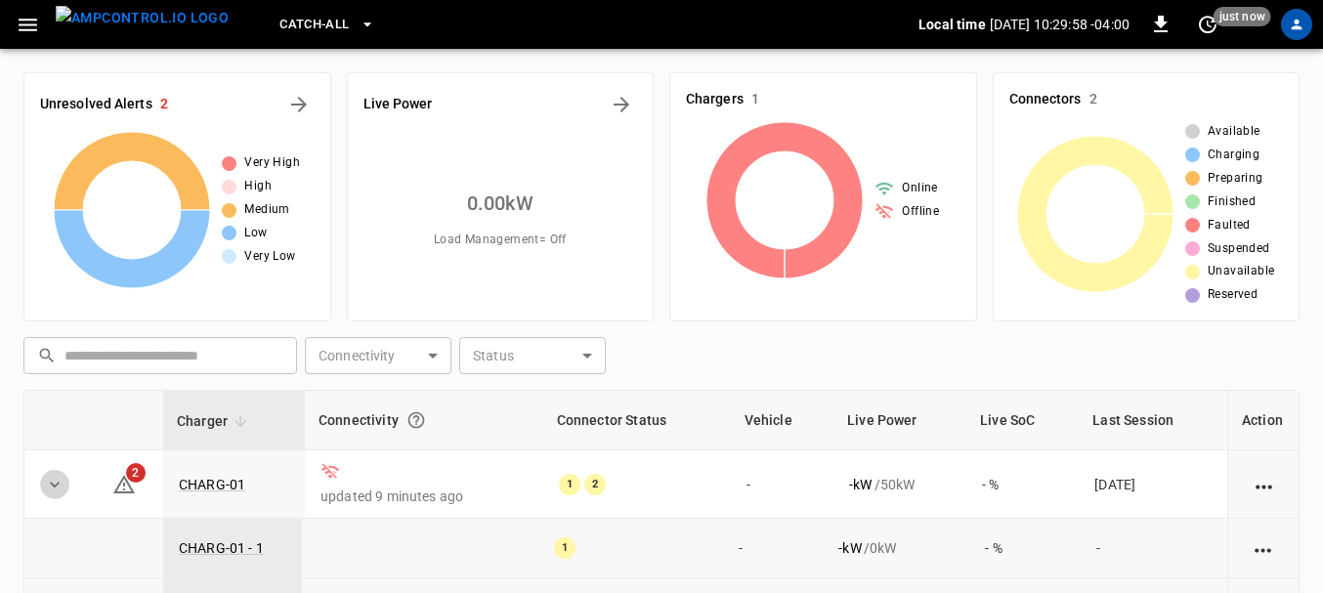
click at [52, 486] on icon "expand row" at bounding box center [55, 485] width 20 height 20
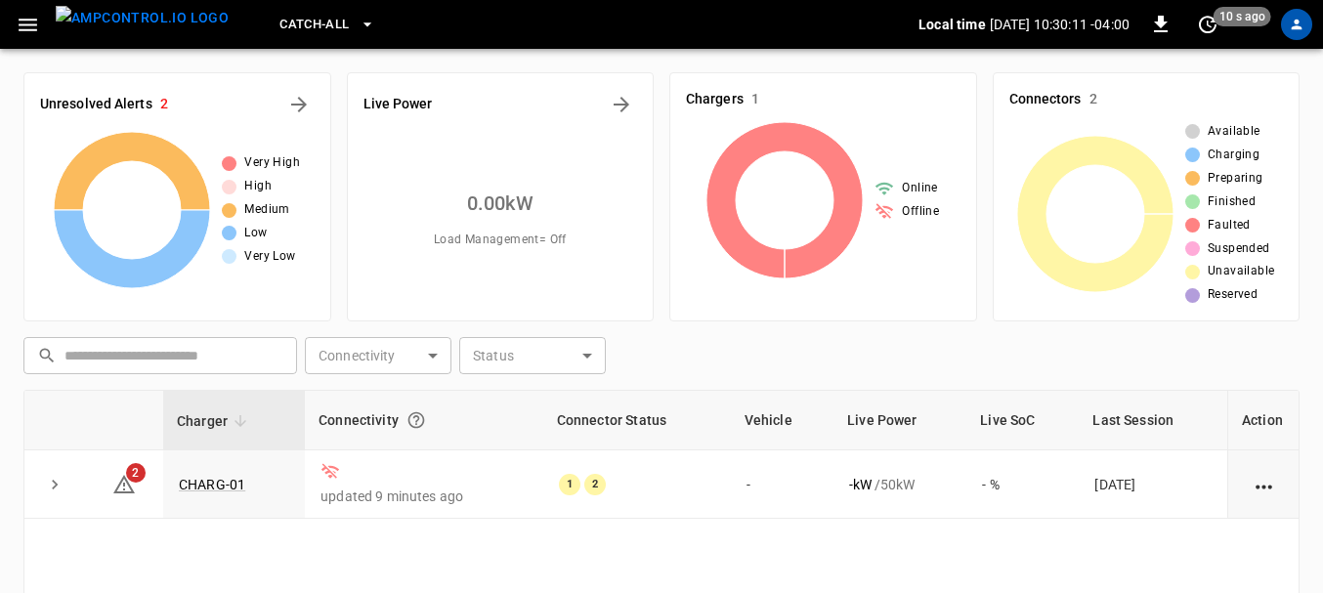
click at [689, 363] on div "​ ​ Connectivity ​ Connectivity Status ​ Status" at bounding box center [658, 351] width 1284 height 45
click at [1131, 564] on div "Charger Connectivity Connector Status Vehicle Live Power Live SoC Last Session …" at bounding box center [661, 597] width 1276 height 415
